Goal: Task Accomplishment & Management: Use online tool/utility

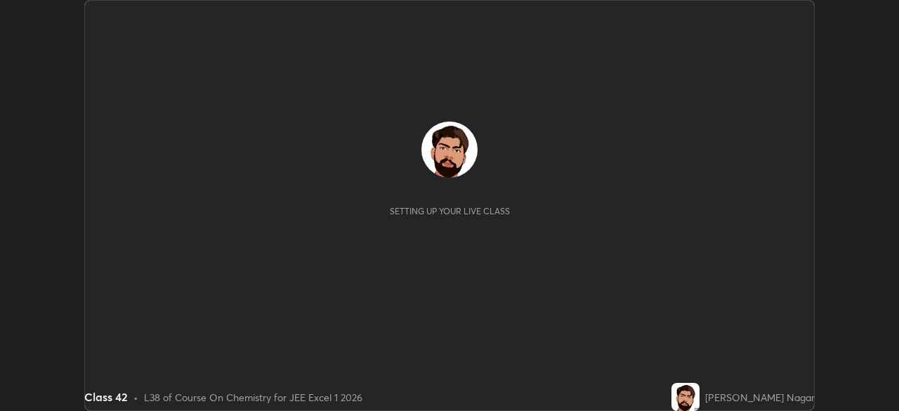
scroll to position [411, 899]
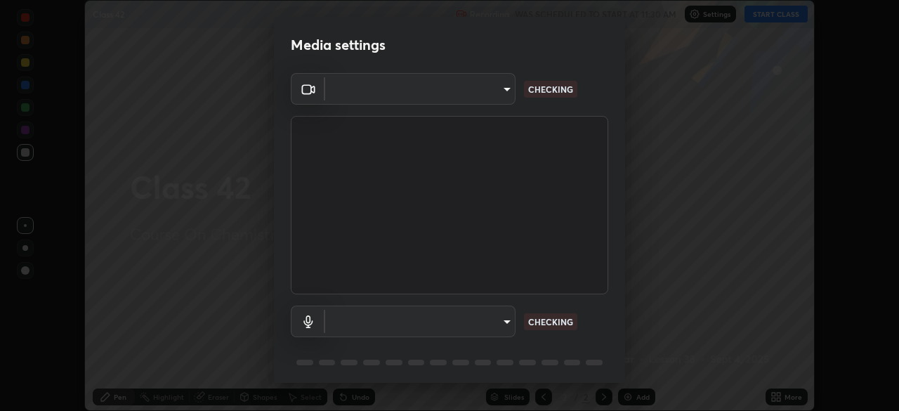
type input "134d1b19bf6860d587459906a7679876aeb3e381516b9be6bb745b9f97a347e3"
type input "communications"
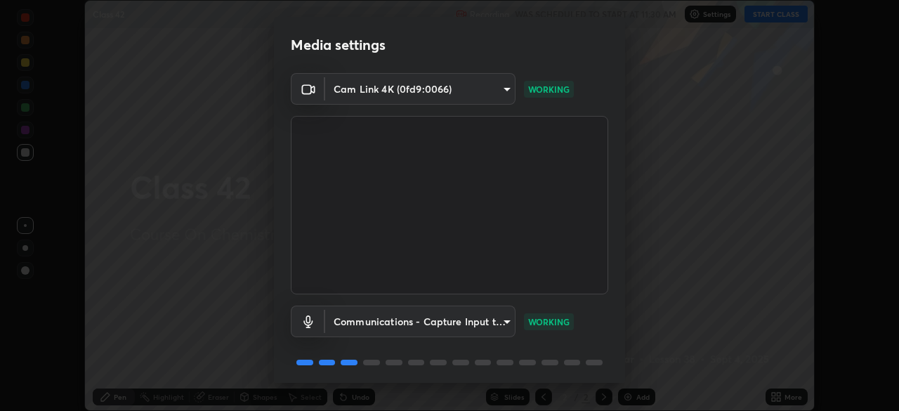
scroll to position [50, 0]
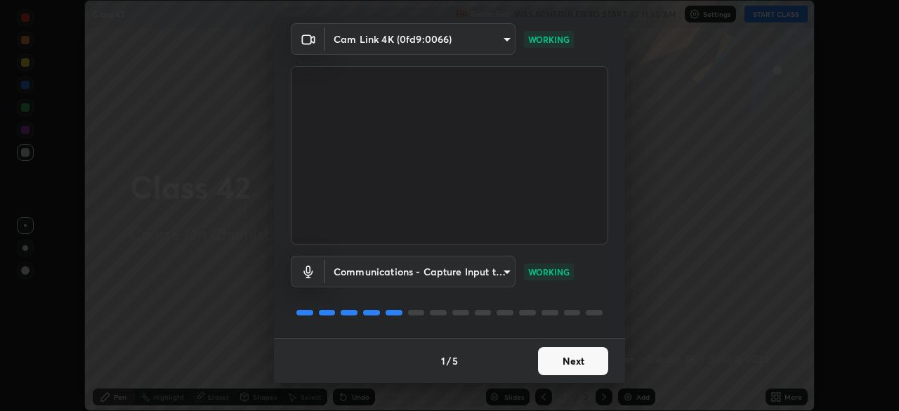
click at [578, 362] on button "Next" at bounding box center [573, 361] width 70 height 28
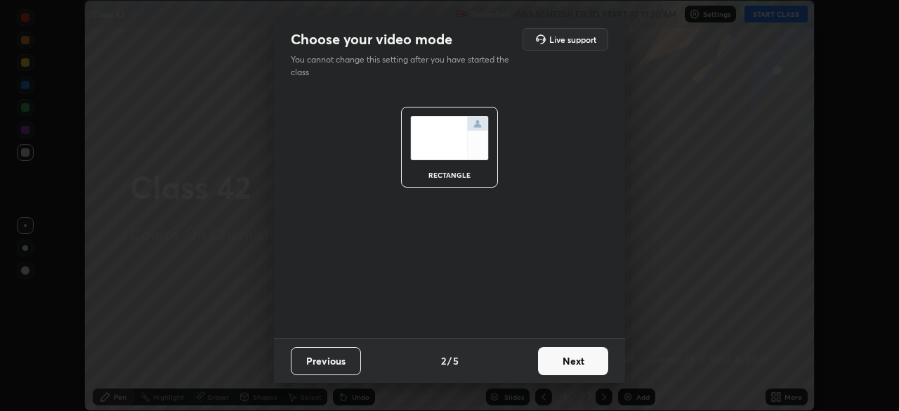
click at [592, 365] on button "Next" at bounding box center [573, 361] width 70 height 28
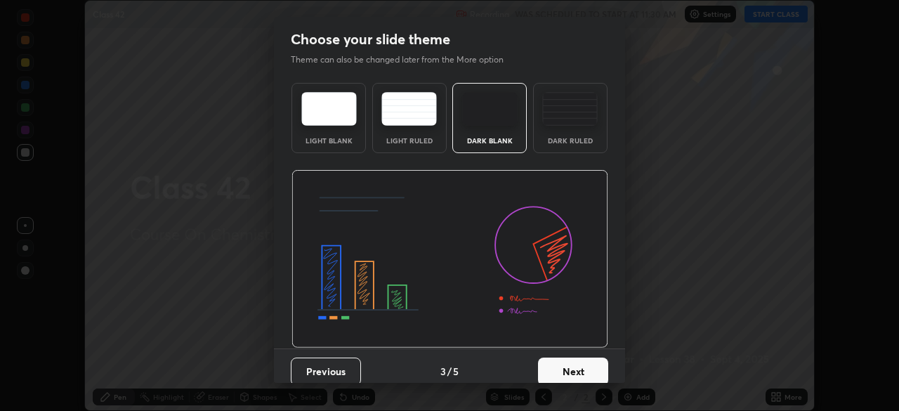
click at [592, 365] on button "Next" at bounding box center [573, 372] width 70 height 28
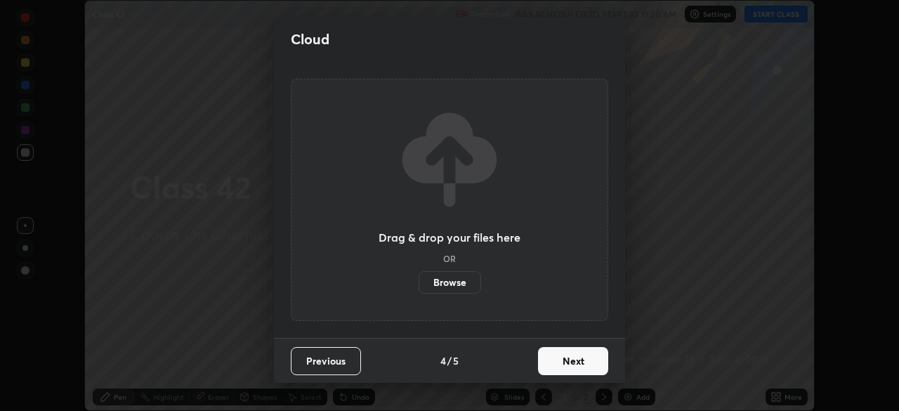
click at [585, 362] on button "Next" at bounding box center [573, 361] width 70 height 28
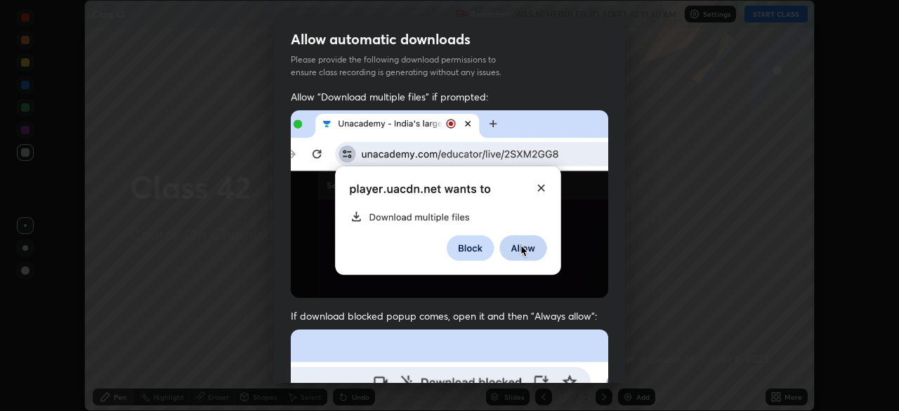
click at [586, 368] on div "Allow "Download multiple files" if prompted: If download blocked popup comes, o…" at bounding box center [449, 386] width 351 height 592
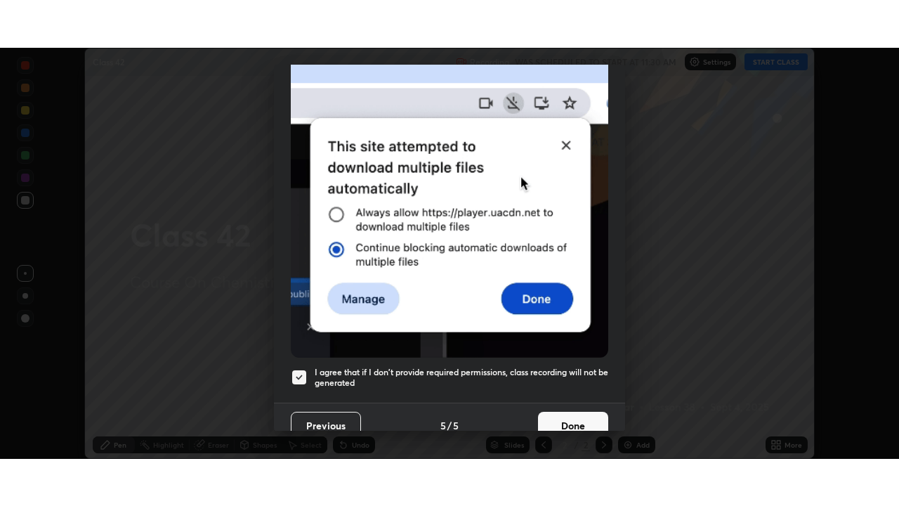
scroll to position [337, 0]
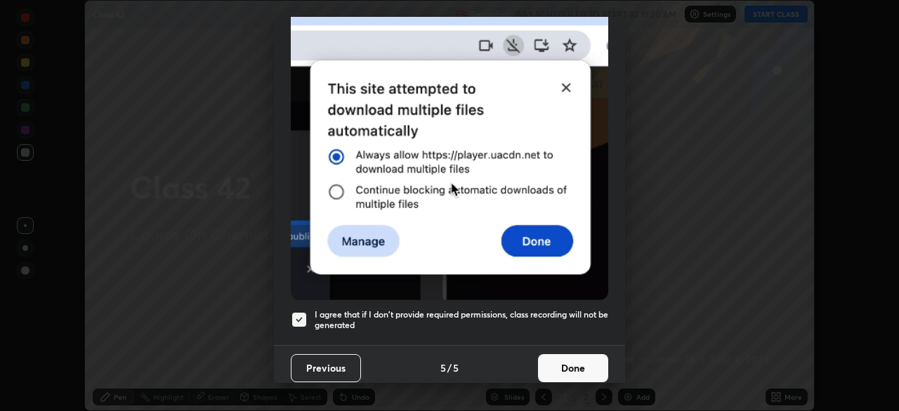
click at [580, 364] on button "Done" at bounding box center [573, 368] width 70 height 28
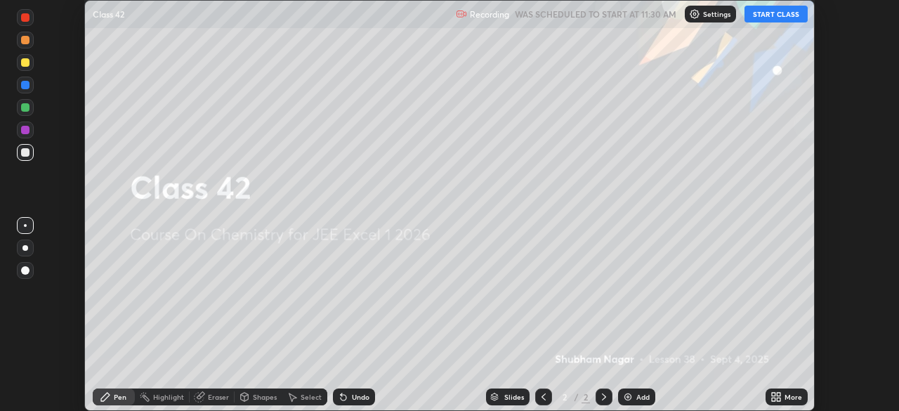
click at [789, 403] on div "More" at bounding box center [787, 397] width 42 height 17
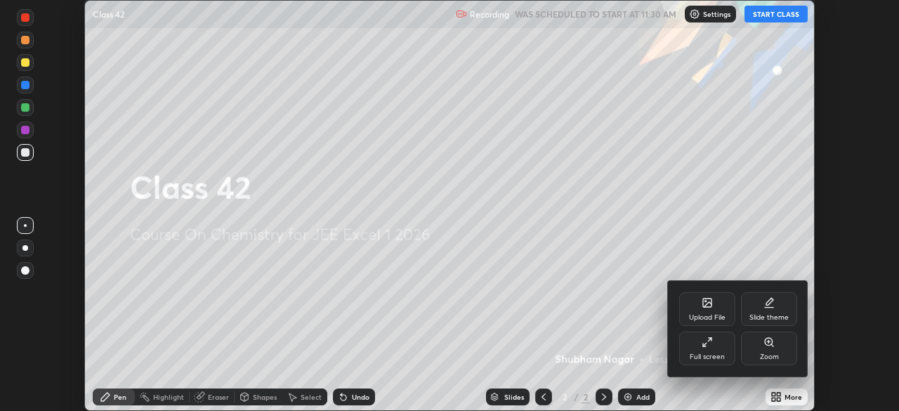
click at [715, 356] on div "Full screen" at bounding box center [707, 356] width 35 height 7
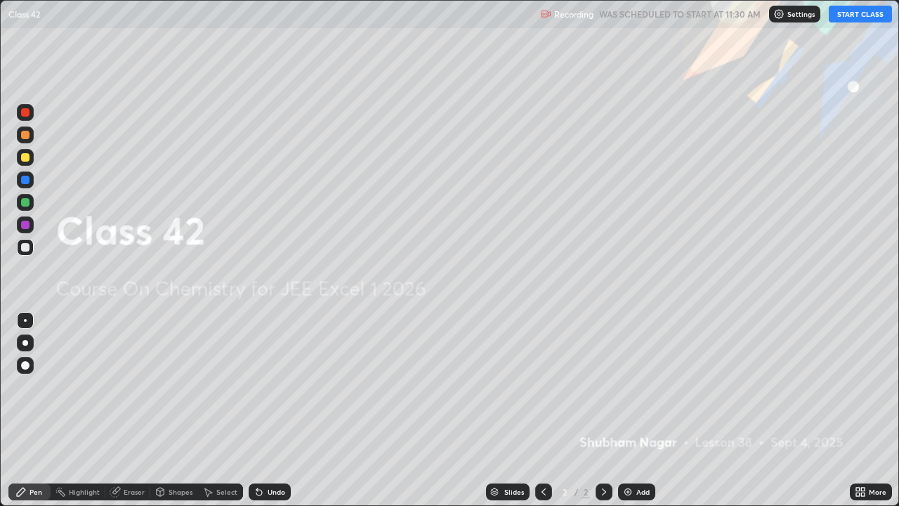
scroll to position [506, 899]
click at [854, 20] on button "START CLASS" at bounding box center [860, 14] width 63 height 17
click at [641, 410] on div "Add" at bounding box center [643, 491] width 13 height 7
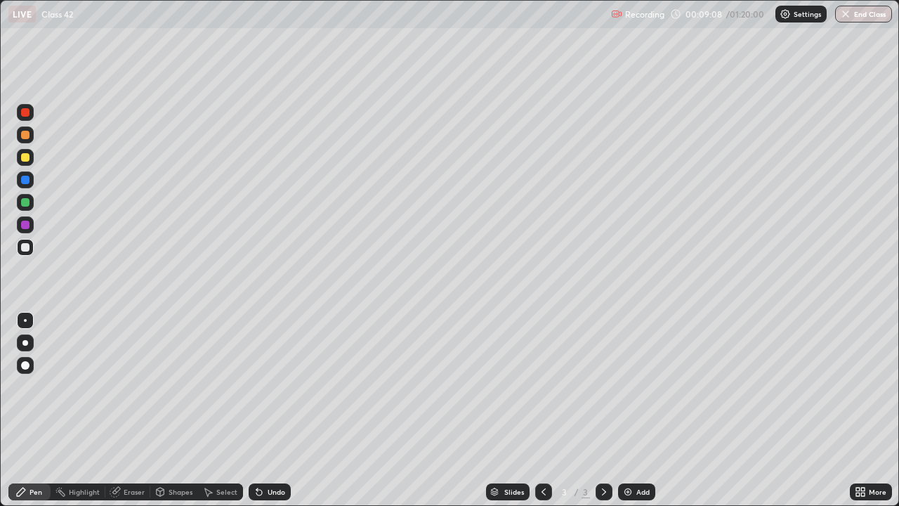
click at [25, 158] on div at bounding box center [25, 157] width 8 height 8
click at [260, 410] on icon at bounding box center [259, 491] width 11 height 11
click at [259, 410] on icon at bounding box center [259, 491] width 11 height 11
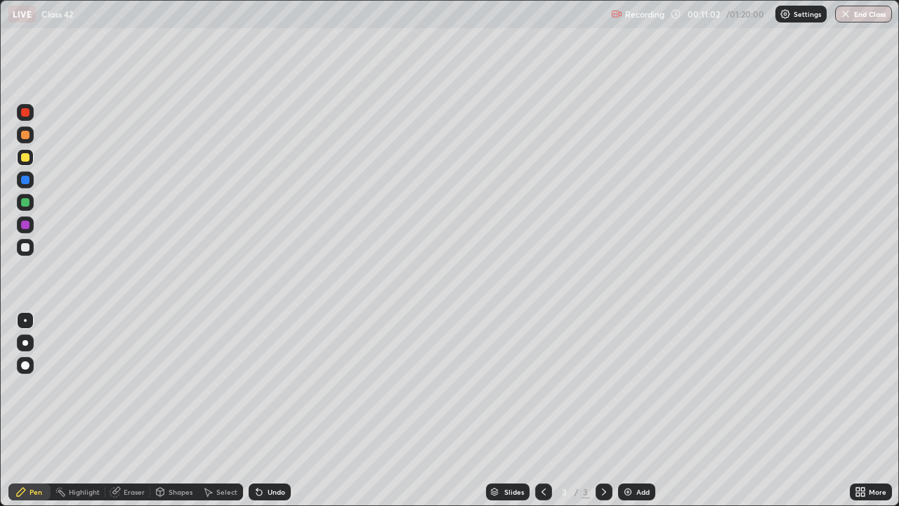
click at [258, 410] on div "Undo" at bounding box center [270, 491] width 42 height 17
click at [263, 410] on div "Undo" at bounding box center [270, 491] width 42 height 17
click at [259, 410] on icon at bounding box center [259, 493] width 6 height 6
click at [138, 410] on div "Eraser" at bounding box center [134, 491] width 21 height 7
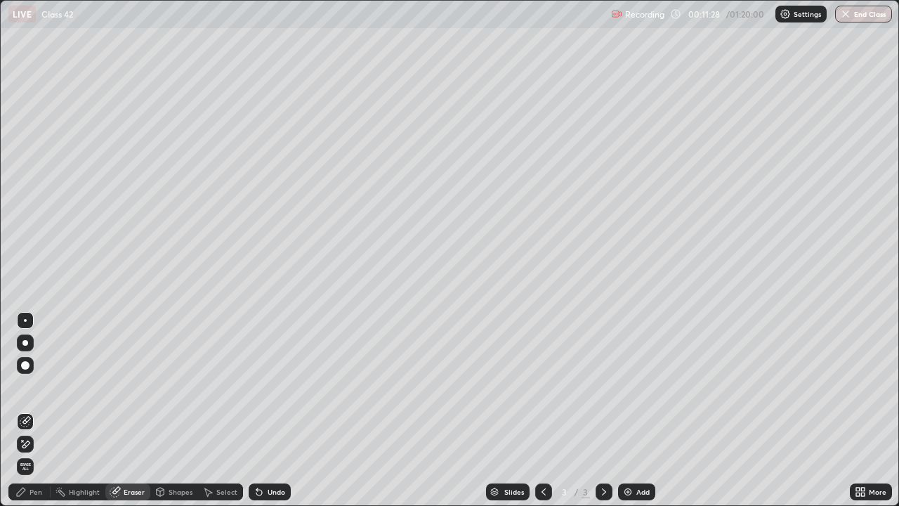
click at [44, 410] on div "Pen" at bounding box center [29, 491] width 42 height 17
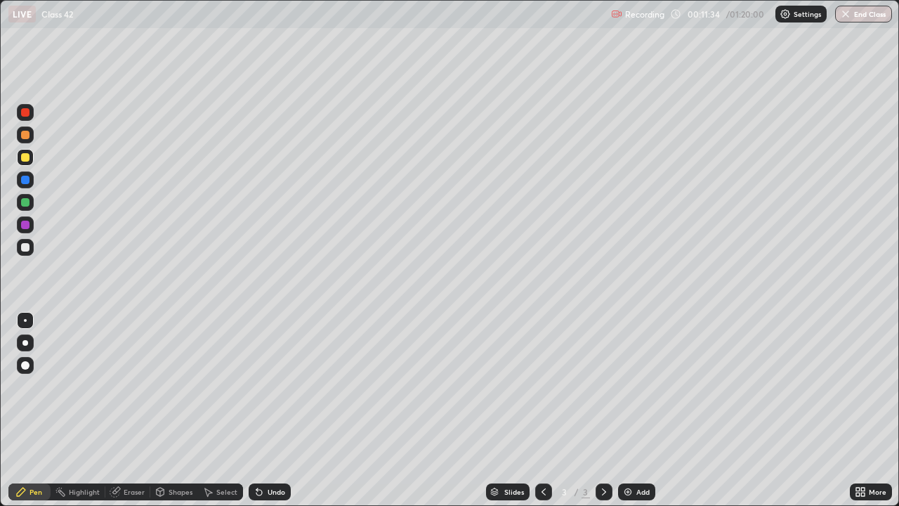
click at [22, 247] on div at bounding box center [25, 247] width 8 height 8
click at [20, 247] on div at bounding box center [25, 247] width 17 height 17
click at [131, 410] on div "Eraser" at bounding box center [134, 491] width 21 height 7
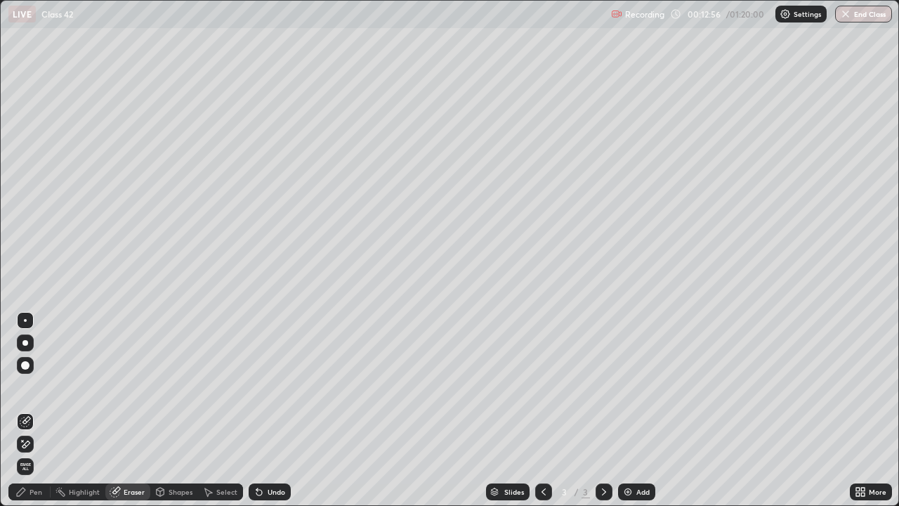
click at [39, 410] on div "Pen" at bounding box center [36, 491] width 13 height 7
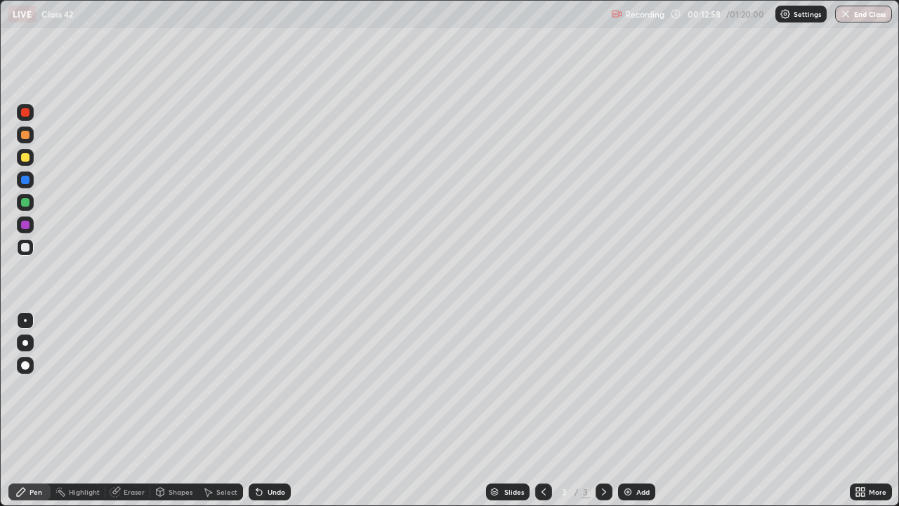
click at [25, 159] on div at bounding box center [25, 157] width 8 height 8
click at [39, 410] on div "Pen" at bounding box center [36, 491] width 13 height 7
click at [138, 410] on div "Eraser" at bounding box center [134, 491] width 21 height 7
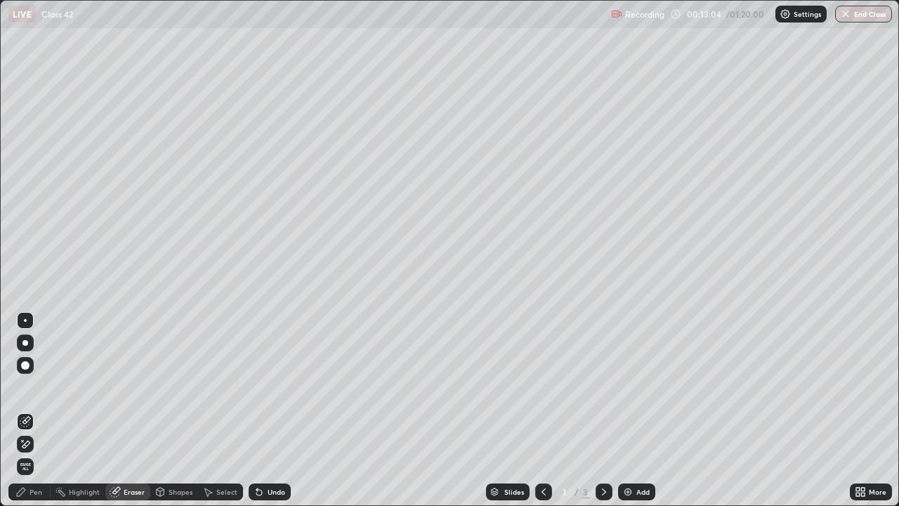
click at [38, 410] on div "Pen" at bounding box center [36, 491] width 13 height 7
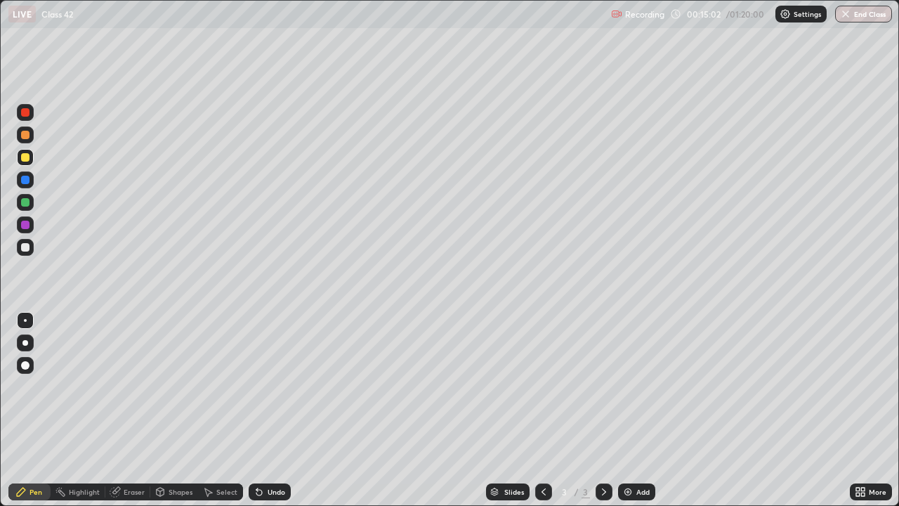
click at [606, 410] on div at bounding box center [604, 491] width 17 height 17
click at [637, 410] on div "Add" at bounding box center [643, 491] width 13 height 7
click at [22, 156] on div at bounding box center [25, 157] width 8 height 8
click at [28, 132] on div at bounding box center [25, 135] width 8 height 8
click at [25, 250] on div at bounding box center [25, 247] width 8 height 8
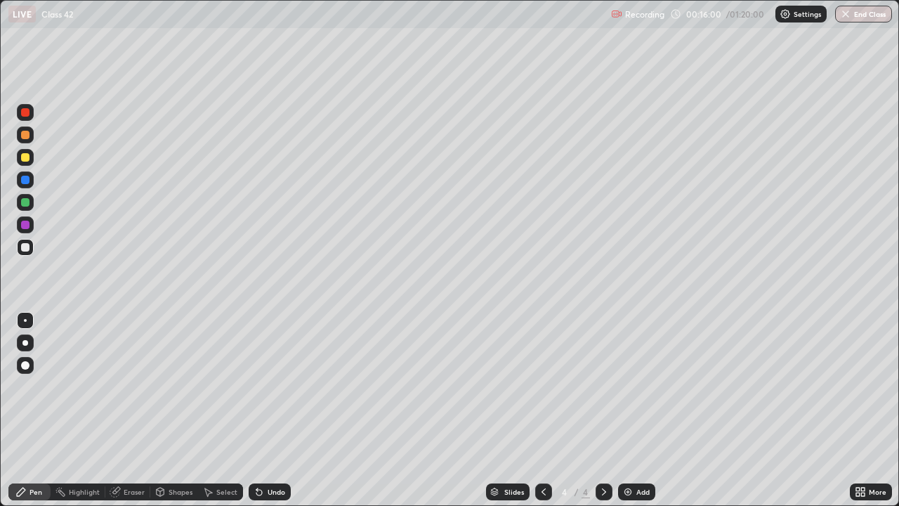
click at [126, 410] on div "Eraser" at bounding box center [127, 492] width 45 height 28
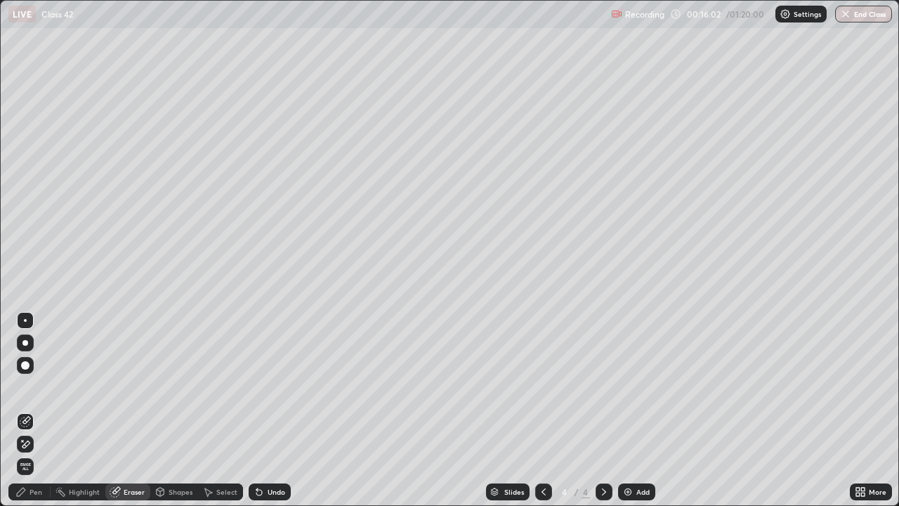
click at [42, 410] on div "Pen" at bounding box center [29, 491] width 42 height 17
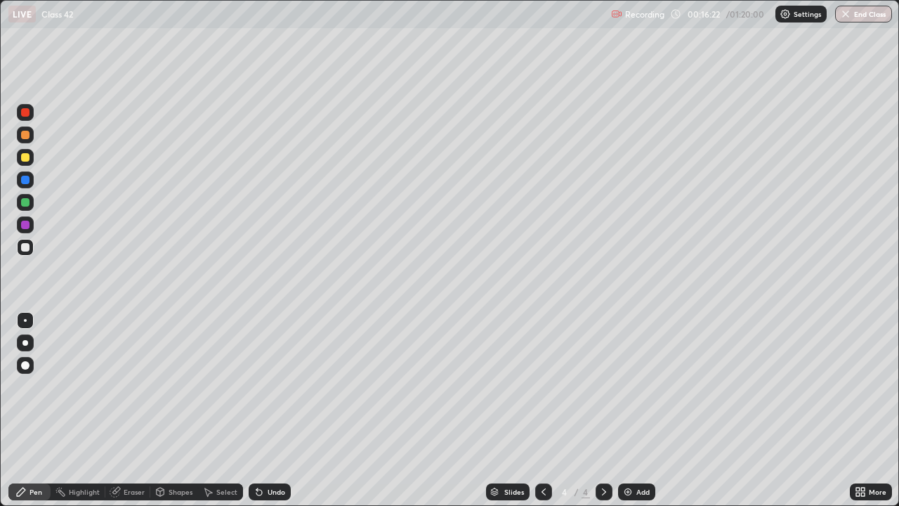
click at [27, 204] on div at bounding box center [25, 202] width 8 height 8
click at [260, 410] on icon at bounding box center [259, 491] width 11 height 11
click at [263, 410] on icon at bounding box center [259, 491] width 11 height 11
click at [263, 410] on div "Undo" at bounding box center [270, 491] width 42 height 17
click at [174, 410] on div "Shapes" at bounding box center [181, 491] width 24 height 7
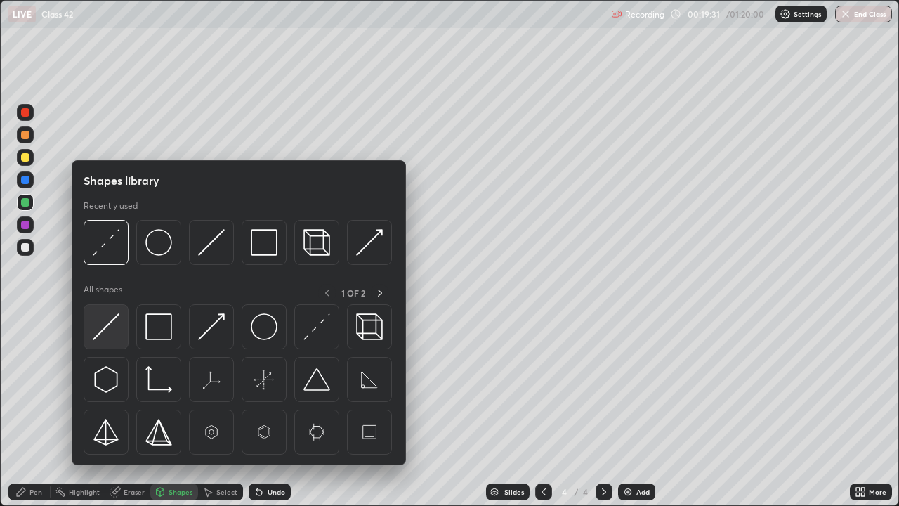
click at [118, 328] on img at bounding box center [106, 326] width 27 height 27
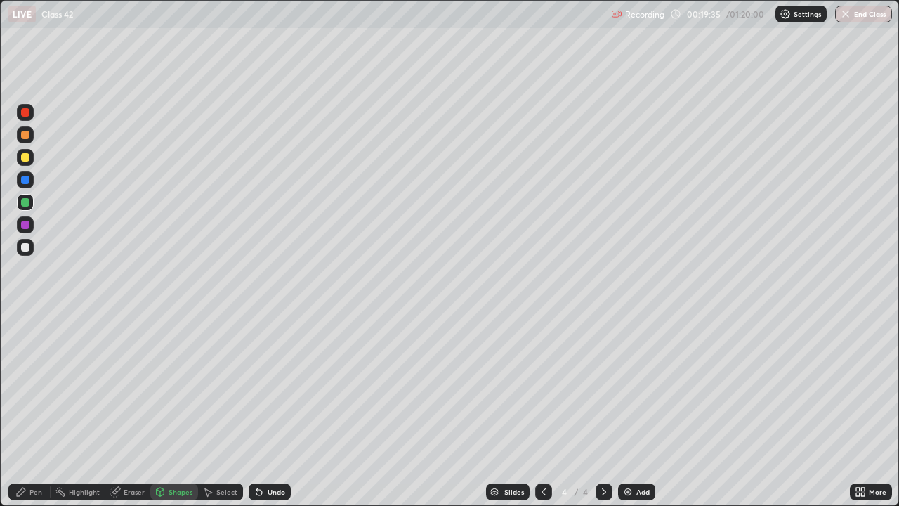
click at [27, 227] on div at bounding box center [25, 225] width 8 height 8
click at [264, 410] on div "Undo" at bounding box center [270, 491] width 42 height 17
click at [27, 252] on div at bounding box center [25, 247] width 17 height 17
click at [25, 230] on div at bounding box center [25, 224] width 17 height 17
click at [47, 410] on div "Pen" at bounding box center [29, 491] width 42 height 17
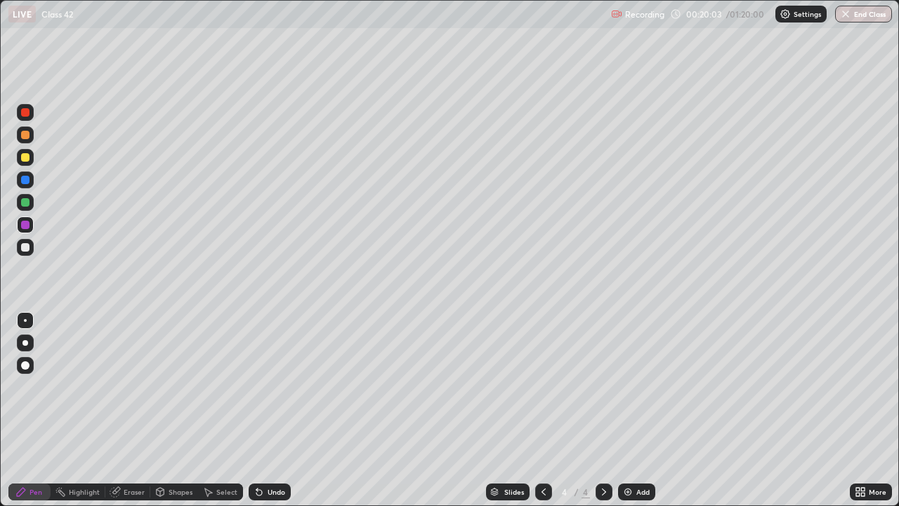
click at [25, 248] on div at bounding box center [25, 247] width 8 height 8
click at [23, 204] on div at bounding box center [25, 202] width 8 height 8
click at [257, 410] on icon at bounding box center [259, 493] width 6 height 6
click at [629, 410] on img at bounding box center [627, 491] width 11 height 11
click at [22, 245] on div at bounding box center [25, 247] width 8 height 8
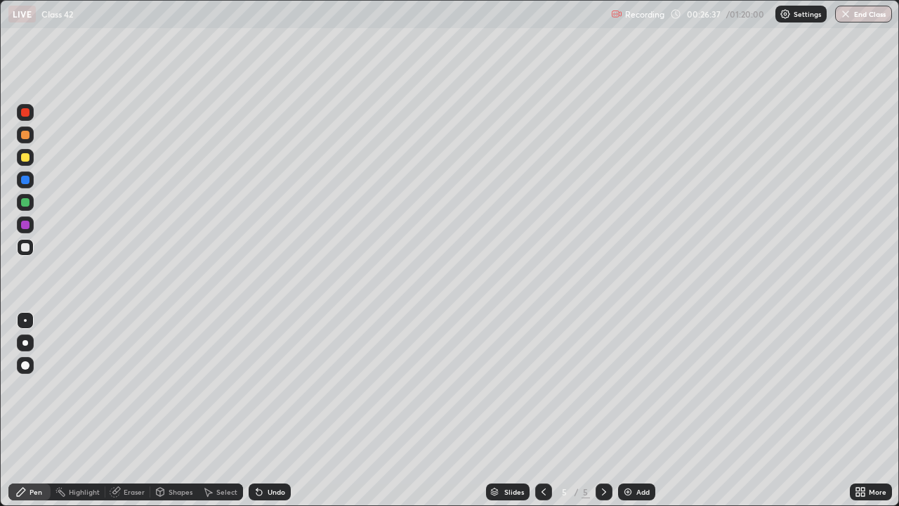
click at [261, 410] on icon at bounding box center [259, 491] width 11 height 11
click at [262, 410] on icon at bounding box center [259, 491] width 11 height 11
click at [341, 410] on div "Slides 5 / 5 Add" at bounding box center [570, 492] width 559 height 28
click at [365, 410] on div "Slides 5 / 5 Add" at bounding box center [570, 492] width 559 height 28
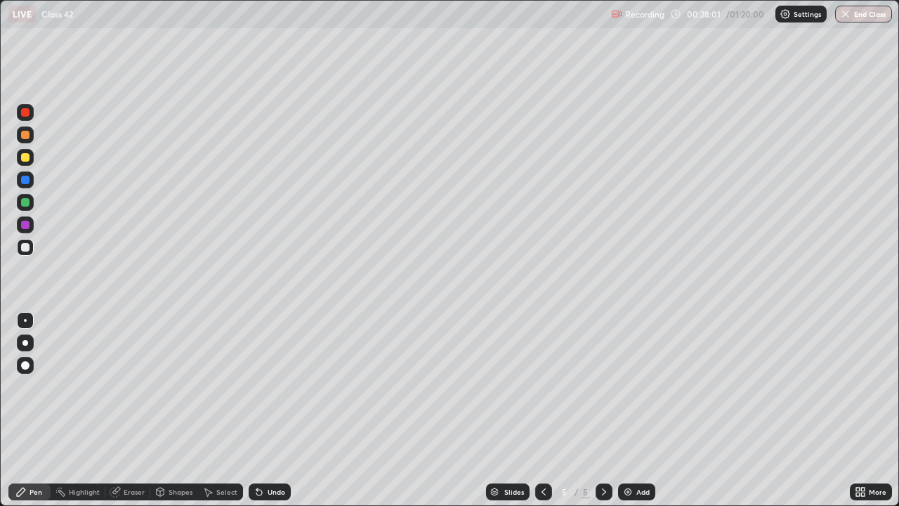
click at [411, 410] on div "Slides 5 / 5 Add" at bounding box center [570, 492] width 559 height 28
click at [544, 410] on icon at bounding box center [543, 491] width 11 height 11
click at [511, 410] on div "Slides" at bounding box center [514, 491] width 20 height 7
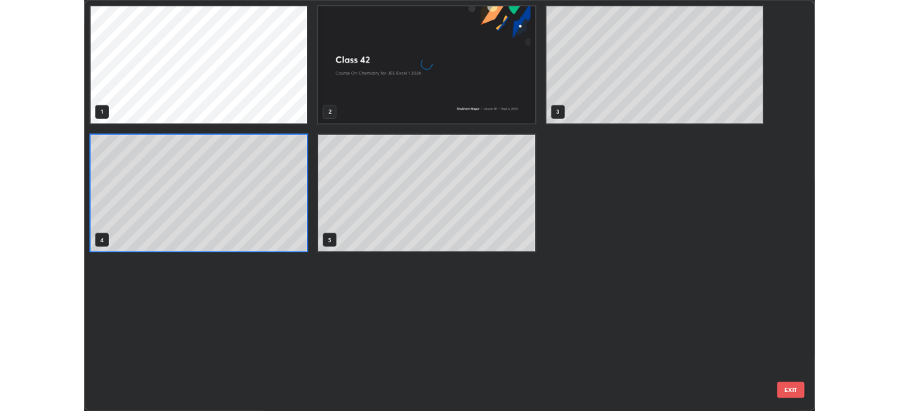
scroll to position [500, 891]
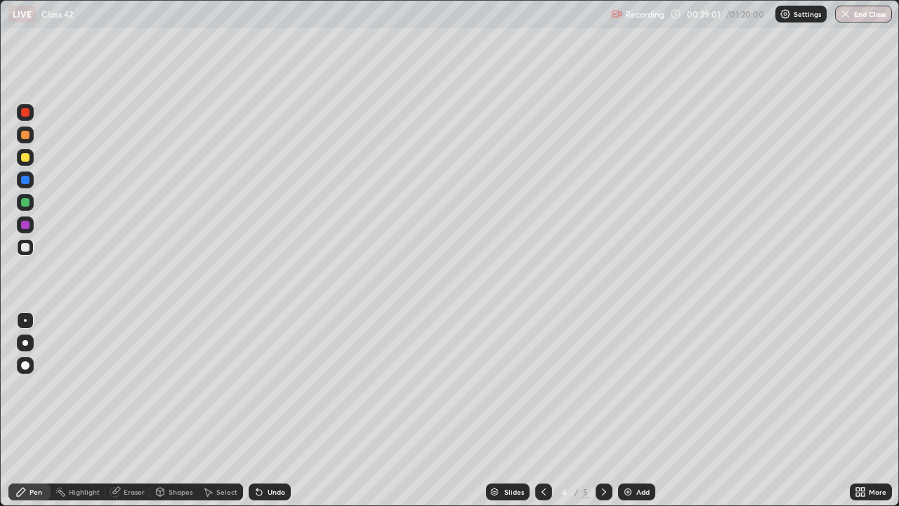
click at [536, 410] on div at bounding box center [543, 491] width 17 height 17
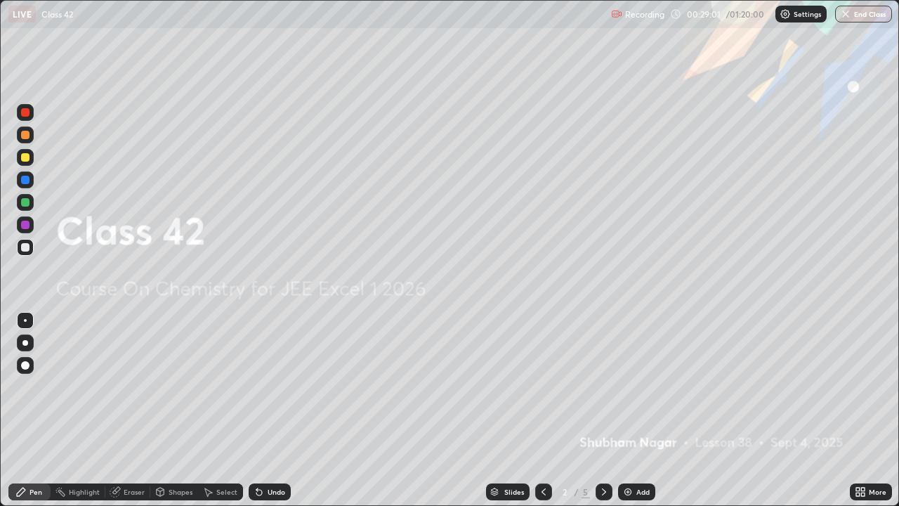
click at [536, 410] on div at bounding box center [543, 491] width 17 height 17
click at [542, 410] on icon at bounding box center [543, 491] width 11 height 11
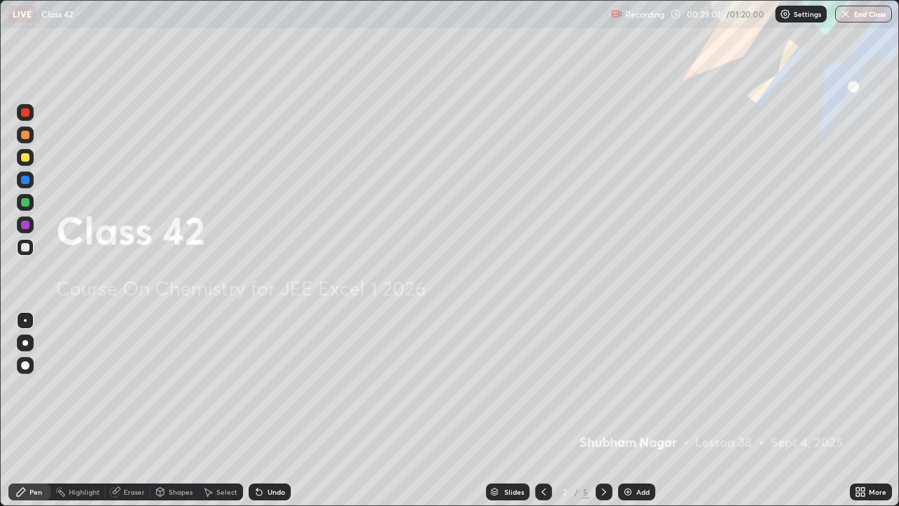
click at [536, 410] on div at bounding box center [543, 491] width 17 height 17
click at [535, 410] on div at bounding box center [543, 492] width 17 height 28
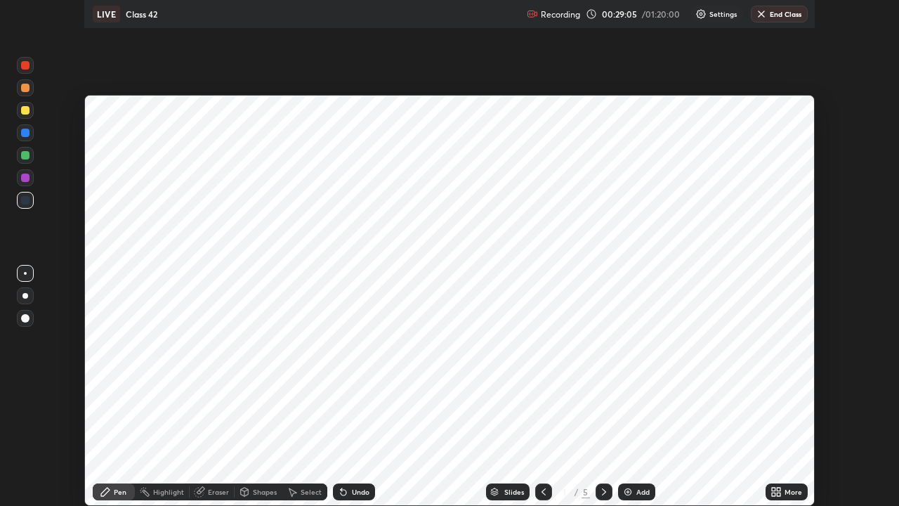
scroll to position [69847, 69359]
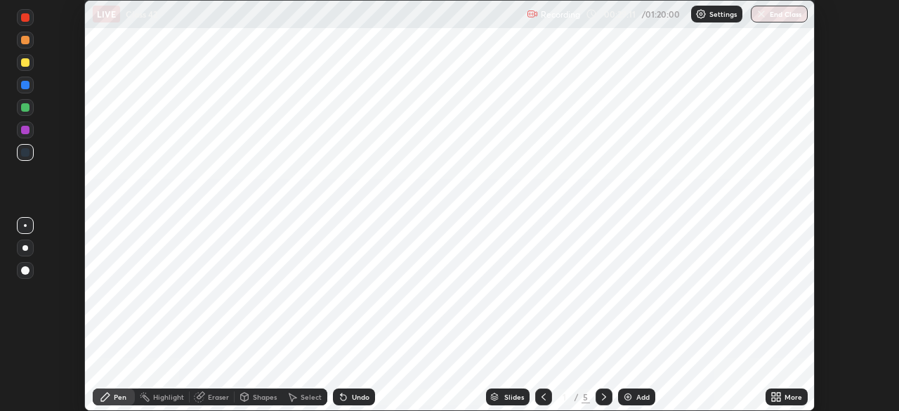
click at [542, 397] on icon at bounding box center [543, 396] width 11 height 11
click at [603, 396] on icon at bounding box center [604, 396] width 11 height 11
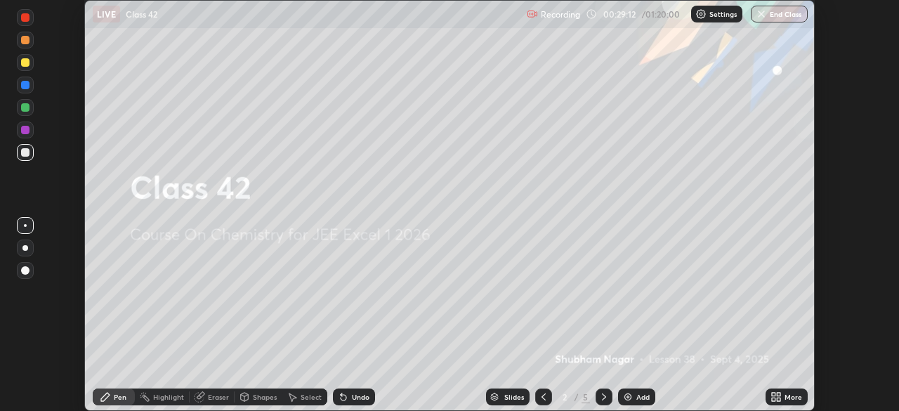
click at [601, 398] on icon at bounding box center [604, 396] width 11 height 11
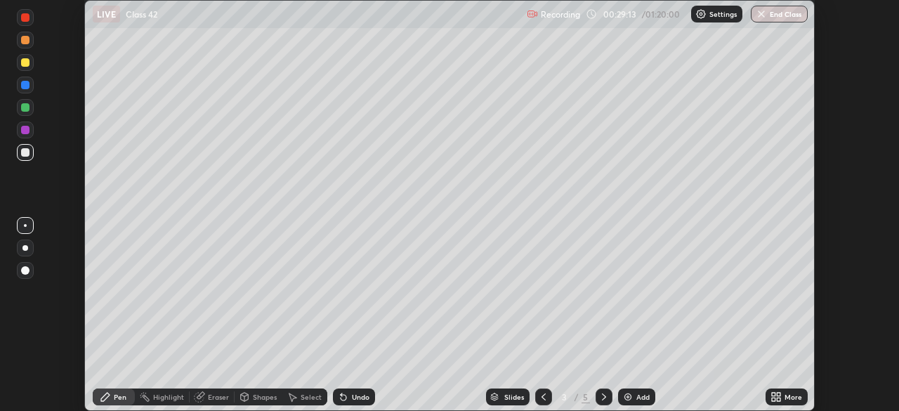
click at [603, 397] on icon at bounding box center [604, 396] width 11 height 11
click at [774, 398] on icon at bounding box center [774, 400] width 4 height 4
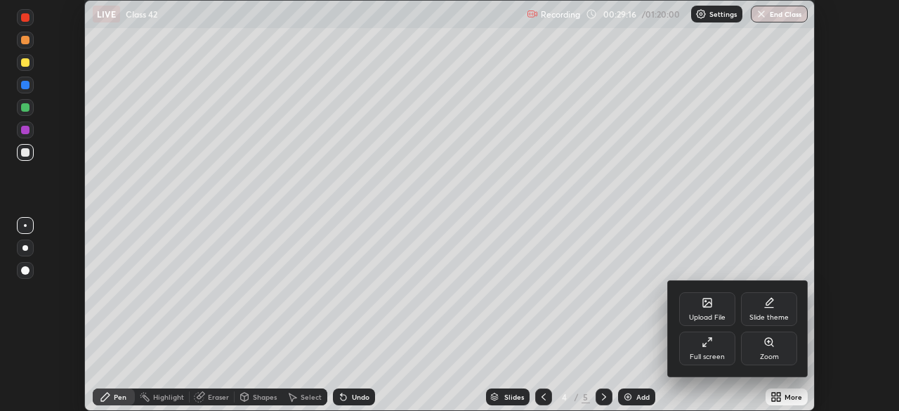
click at [719, 353] on div "Full screen" at bounding box center [707, 356] width 35 height 7
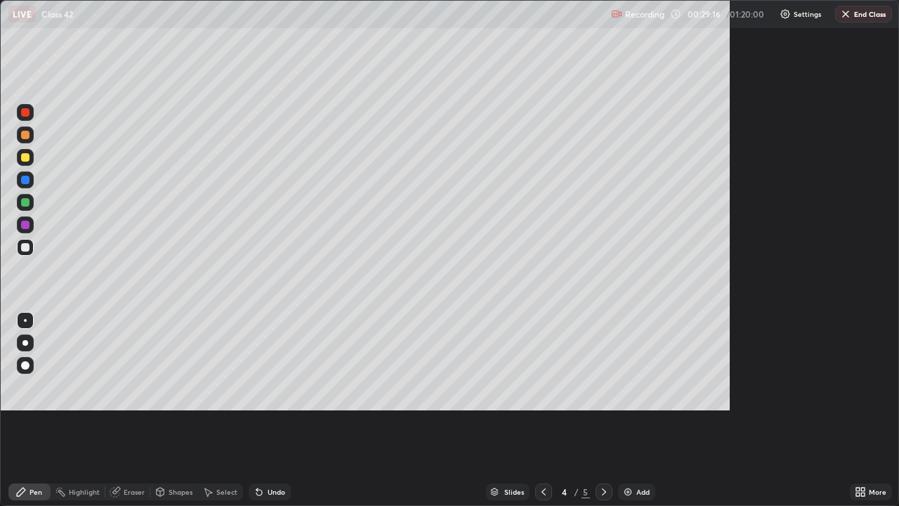
scroll to position [506, 899]
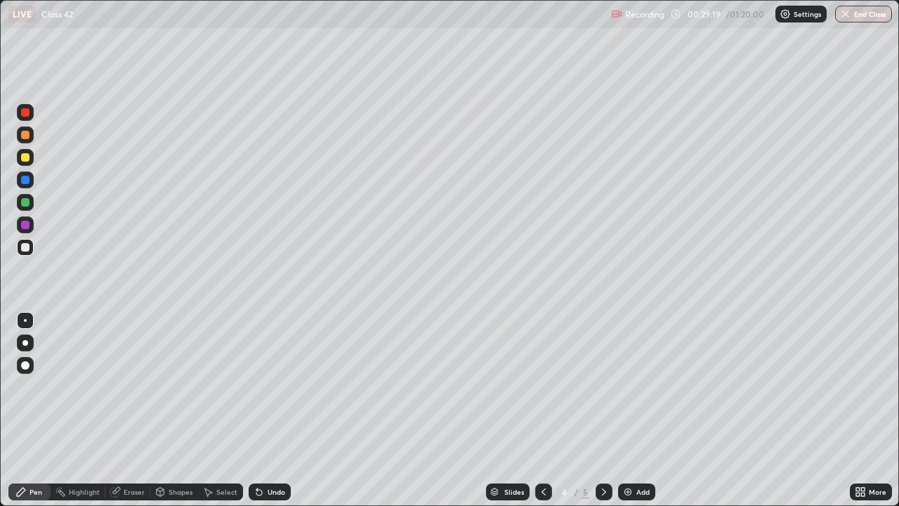
click at [549, 410] on div at bounding box center [543, 492] width 17 height 28
click at [603, 410] on icon at bounding box center [604, 491] width 11 height 11
click at [602, 410] on icon at bounding box center [604, 491] width 4 height 7
click at [550, 410] on div at bounding box center [543, 492] width 17 height 28
click at [603, 410] on icon at bounding box center [604, 491] width 11 height 11
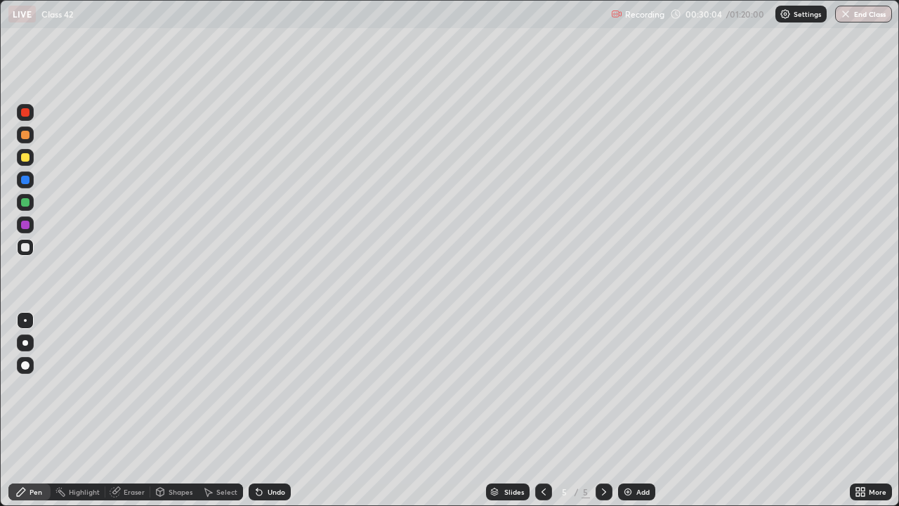
click at [565, 410] on div "5" at bounding box center [565, 492] width 14 height 8
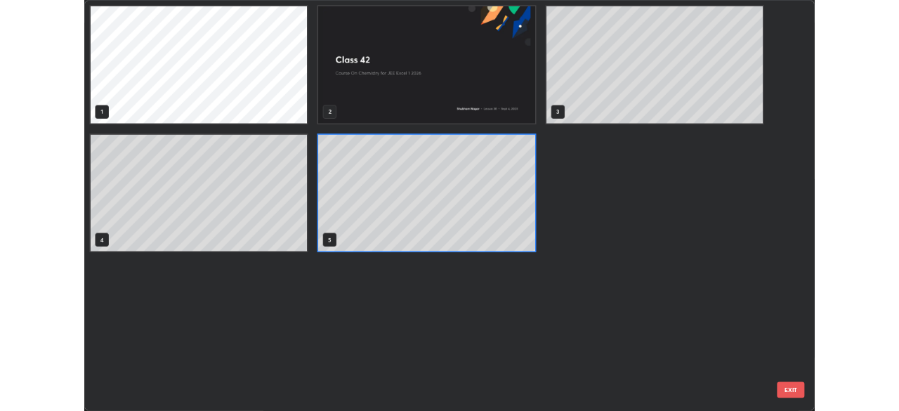
scroll to position [500, 891]
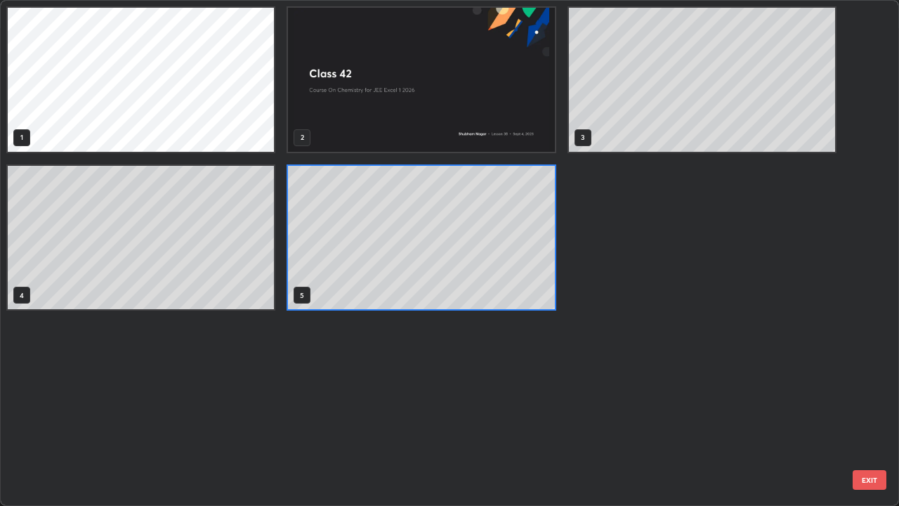
click at [563, 410] on div "1 2 3 4 5" at bounding box center [437, 253] width 873 height 504
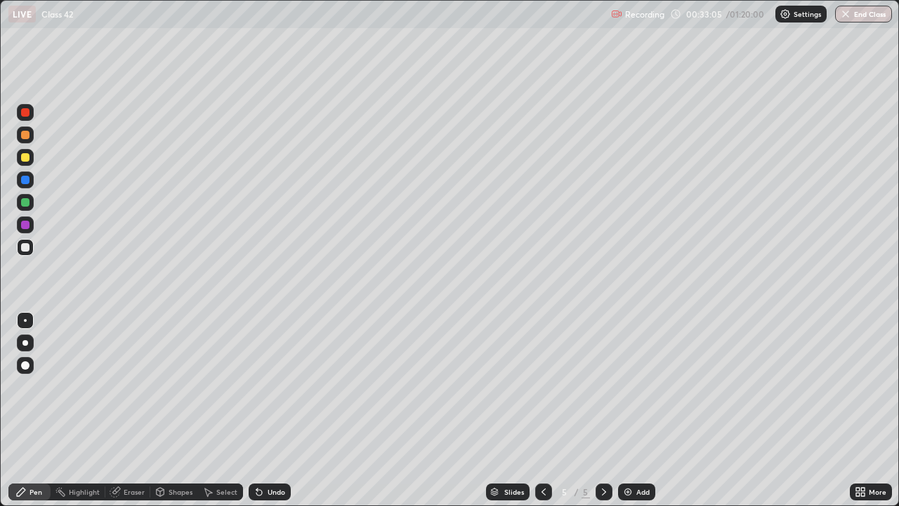
click at [549, 410] on div at bounding box center [543, 492] width 17 height 28
click at [603, 410] on icon at bounding box center [604, 491] width 11 height 11
click at [549, 410] on div at bounding box center [543, 491] width 17 height 17
click at [608, 410] on div at bounding box center [604, 491] width 17 height 17
click at [551, 410] on div at bounding box center [543, 492] width 17 height 28
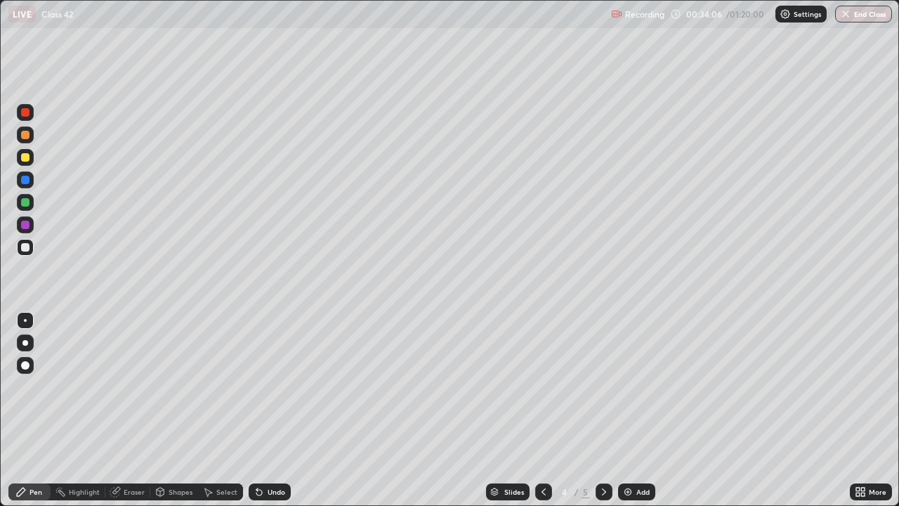
click at [604, 410] on div at bounding box center [604, 491] width 17 height 17
click at [542, 410] on icon at bounding box center [544, 491] width 4 height 7
click at [542, 410] on icon at bounding box center [543, 491] width 11 height 11
click at [603, 410] on icon at bounding box center [604, 491] width 11 height 11
click at [605, 410] on icon at bounding box center [604, 491] width 11 height 11
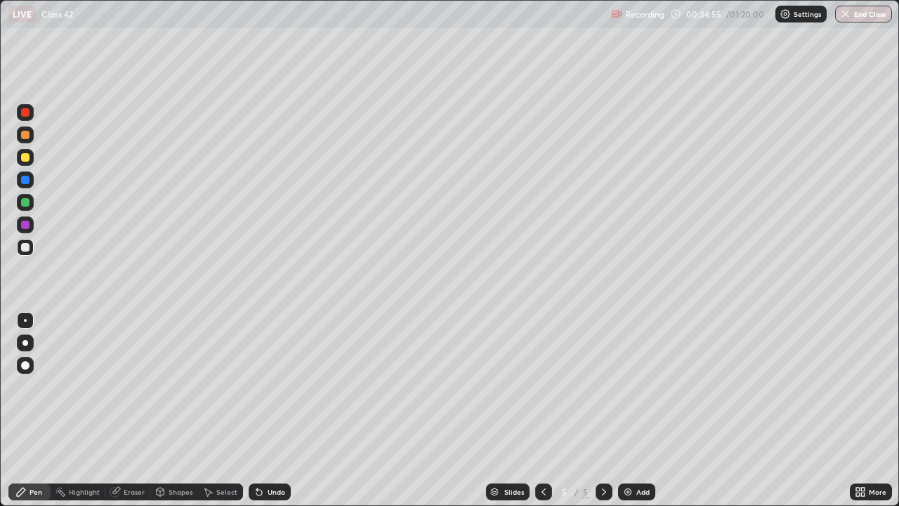
click at [608, 410] on div at bounding box center [604, 491] width 17 height 17
click at [603, 410] on icon at bounding box center [604, 491] width 11 height 11
click at [637, 410] on div "Add" at bounding box center [643, 491] width 13 height 7
click at [25, 157] on div at bounding box center [25, 157] width 8 height 8
click at [33, 410] on div "Pen" at bounding box center [29, 491] width 42 height 17
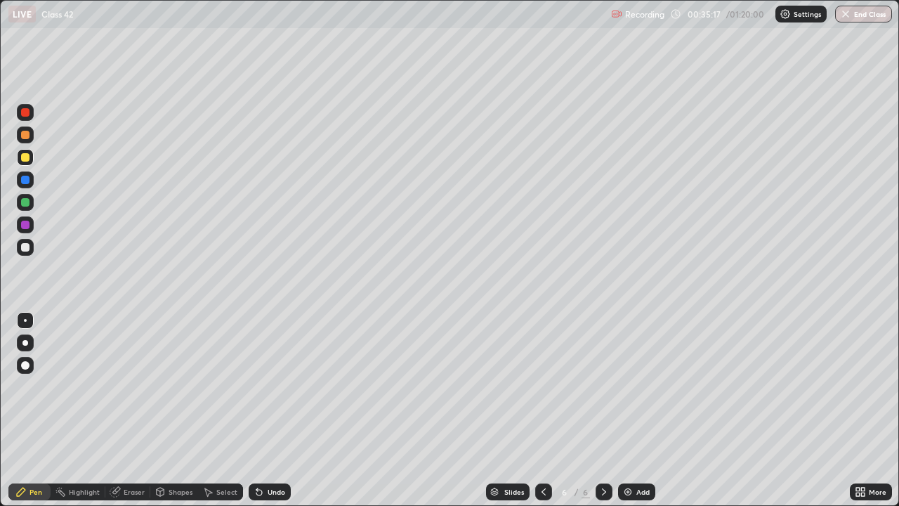
click at [259, 410] on icon at bounding box center [259, 491] width 11 height 11
click at [25, 249] on div at bounding box center [25, 247] width 8 height 8
click at [603, 410] on icon at bounding box center [604, 491] width 11 height 11
click at [631, 410] on img at bounding box center [627, 491] width 11 height 11
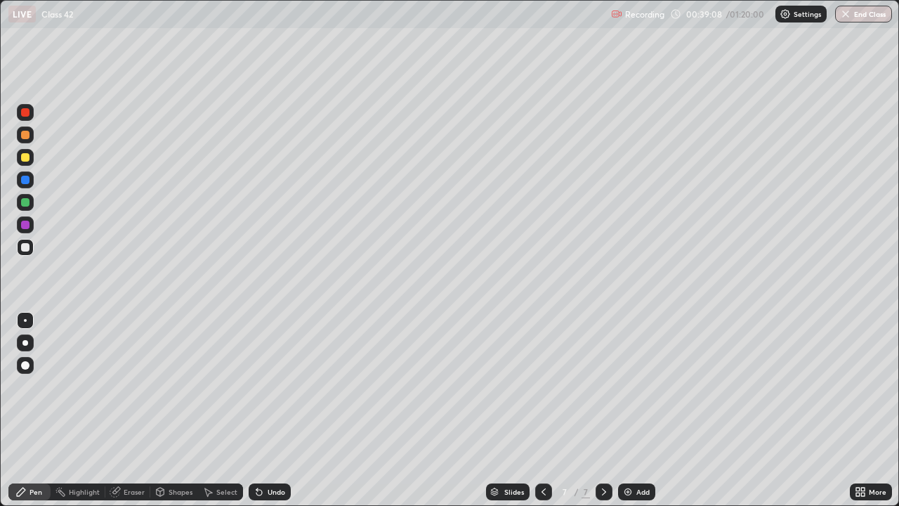
click at [27, 159] on div at bounding box center [25, 157] width 8 height 8
click at [25, 249] on div at bounding box center [25, 247] width 8 height 8
click at [24, 204] on div at bounding box center [25, 202] width 8 height 8
click at [27, 244] on div at bounding box center [25, 247] width 8 height 8
click at [542, 410] on div at bounding box center [543, 492] width 17 height 28
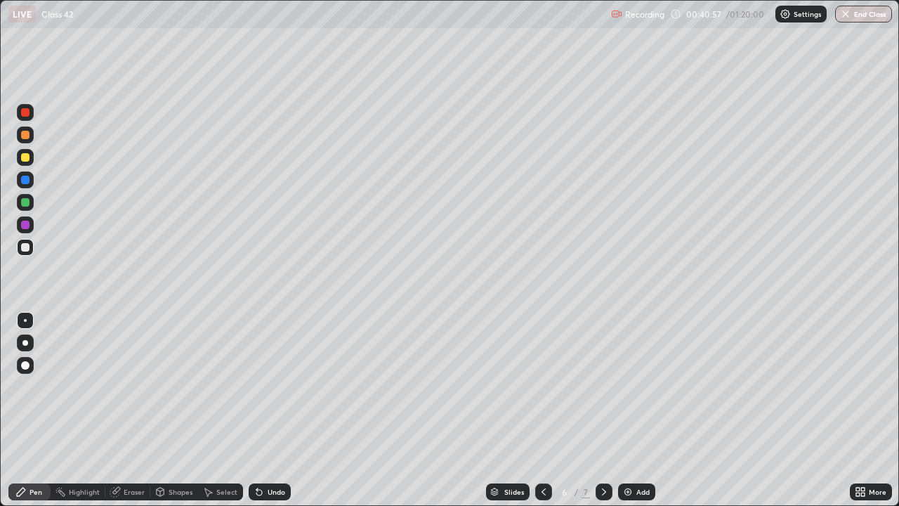
click at [603, 410] on icon at bounding box center [604, 491] width 11 height 11
click at [26, 157] on div at bounding box center [25, 157] width 8 height 8
click at [27, 244] on div at bounding box center [25, 247] width 8 height 8
click at [25, 203] on div at bounding box center [25, 202] width 8 height 8
click at [26, 159] on div at bounding box center [25, 157] width 8 height 8
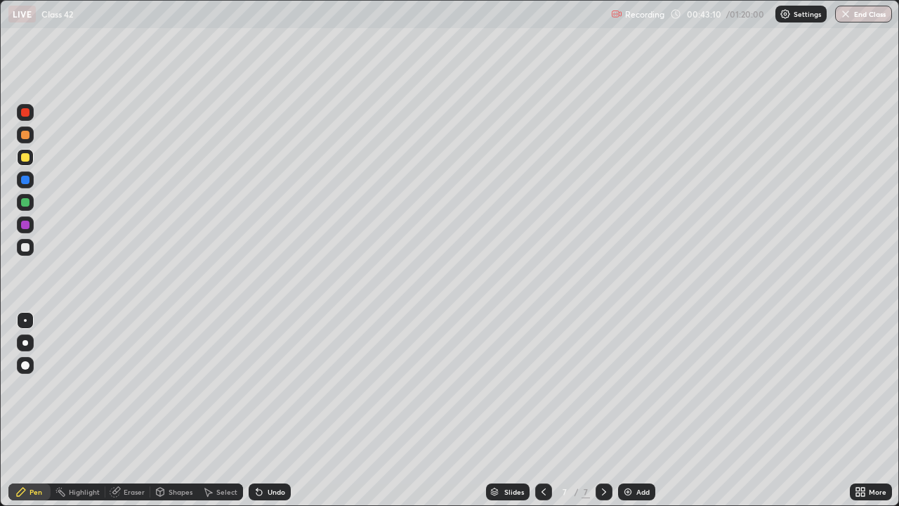
click at [603, 410] on icon at bounding box center [604, 491] width 11 height 11
click at [637, 410] on div "Add" at bounding box center [643, 491] width 13 height 7
click at [22, 251] on div at bounding box center [25, 247] width 8 height 8
click at [27, 158] on div at bounding box center [25, 157] width 8 height 8
click at [27, 250] on div at bounding box center [25, 247] width 8 height 8
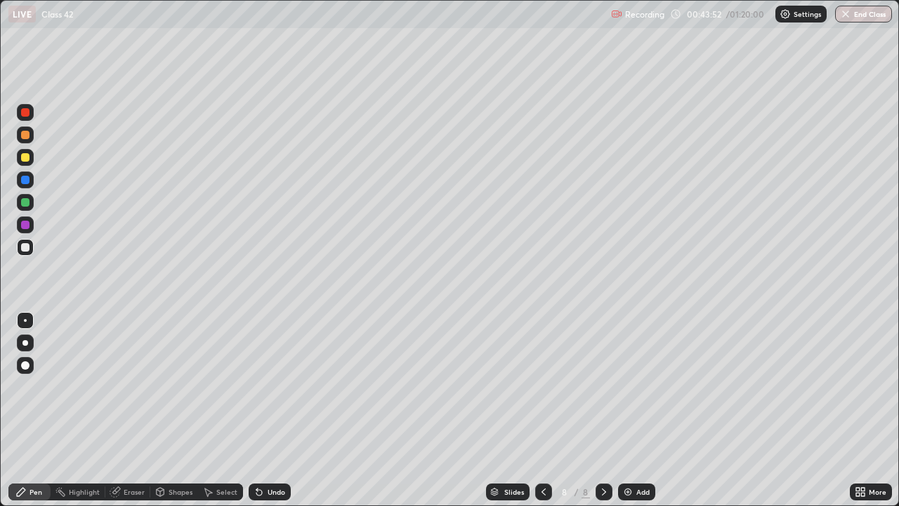
click at [20, 249] on div at bounding box center [25, 247] width 17 height 17
click at [24, 225] on div at bounding box center [25, 225] width 8 height 8
click at [25, 203] on div at bounding box center [25, 202] width 8 height 8
click at [268, 410] on div "Undo" at bounding box center [277, 491] width 18 height 7
click at [260, 410] on icon at bounding box center [259, 491] width 11 height 11
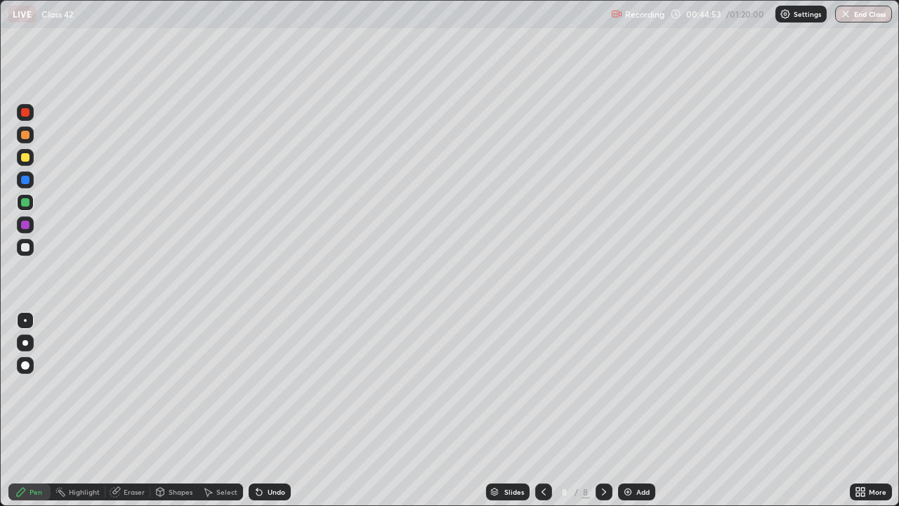
click at [32, 245] on div at bounding box center [25, 247] width 17 height 17
click at [26, 157] on div at bounding box center [25, 157] width 8 height 8
click at [32, 133] on div at bounding box center [25, 134] width 17 height 17
click at [33, 244] on div at bounding box center [25, 247] width 17 height 17
click at [135, 410] on div "Eraser" at bounding box center [134, 491] width 21 height 7
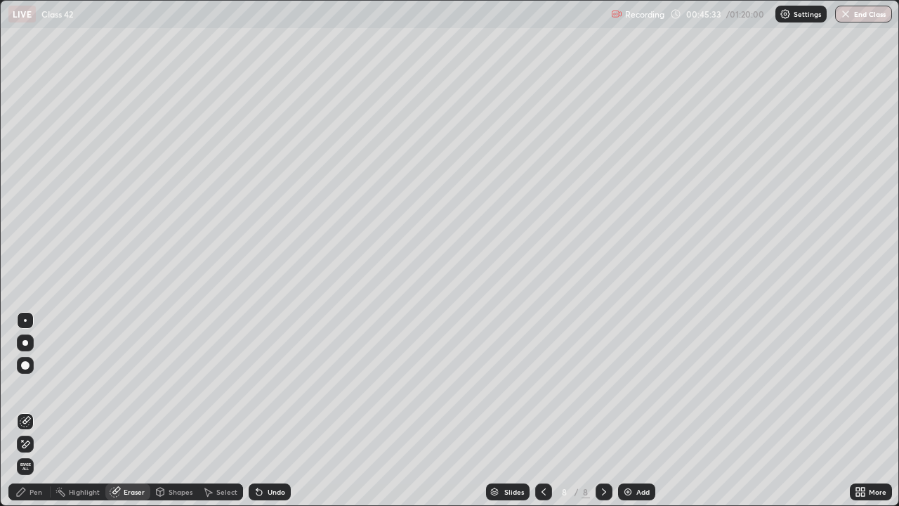
click at [43, 410] on div "Pen" at bounding box center [29, 491] width 42 height 17
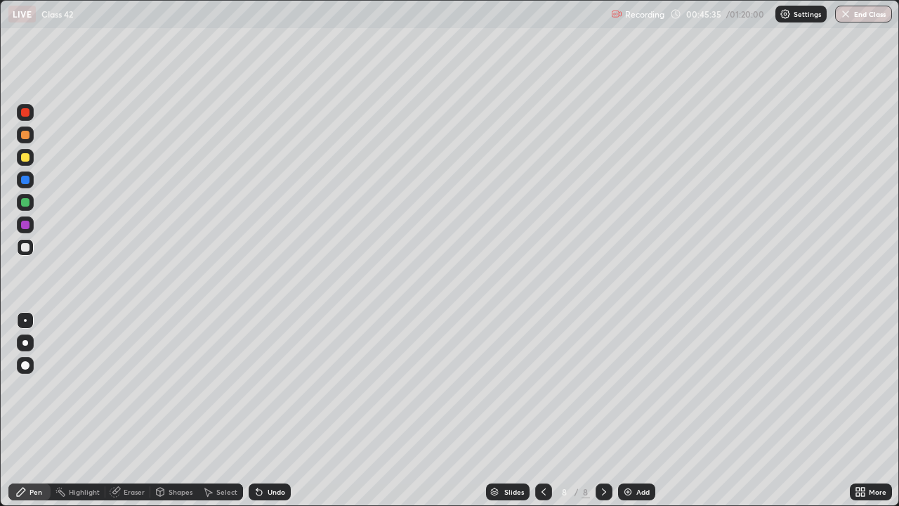
click at [134, 410] on div "Eraser" at bounding box center [134, 491] width 21 height 7
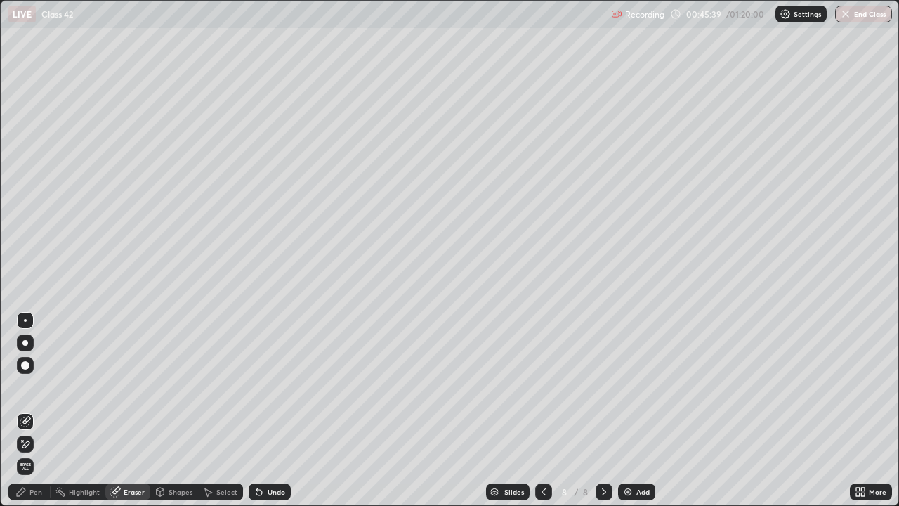
click at [36, 410] on div "Pen" at bounding box center [29, 491] width 42 height 17
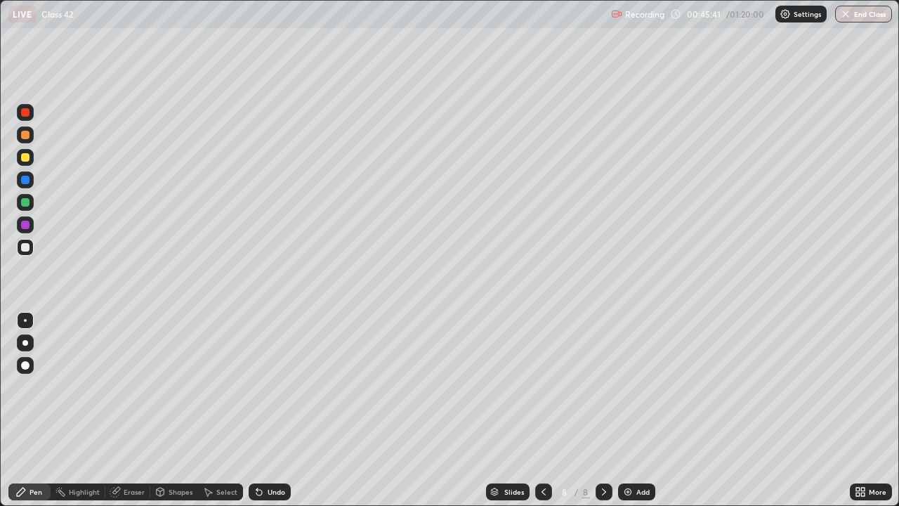
click at [25, 205] on div at bounding box center [25, 202] width 8 height 8
click at [726, 410] on div "Slides 8 / 8 Add" at bounding box center [570, 492] width 559 height 28
click at [724, 410] on div "Slides 8 / 8 Add" at bounding box center [570, 492] width 559 height 28
click at [736, 410] on div "Slides 8 / 8 Add" at bounding box center [570, 492] width 559 height 28
click at [733, 410] on div "Slides 8 / 8 Add" at bounding box center [570, 492] width 559 height 28
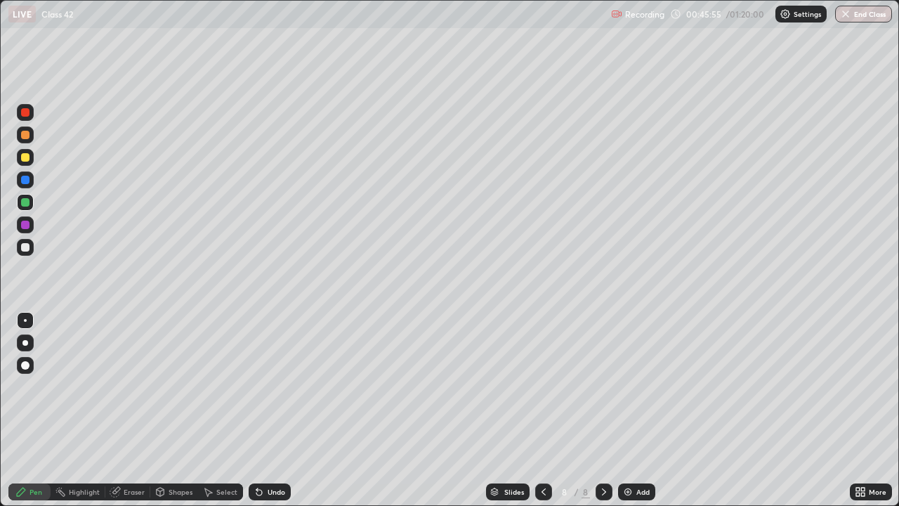
click at [733, 410] on div "Slides 8 / 8 Add" at bounding box center [570, 492] width 559 height 28
click at [548, 410] on div at bounding box center [543, 491] width 17 height 17
click at [542, 410] on icon at bounding box center [543, 491] width 11 height 11
click at [548, 410] on div at bounding box center [543, 491] width 17 height 17
click at [542, 410] on icon at bounding box center [543, 491] width 11 height 11
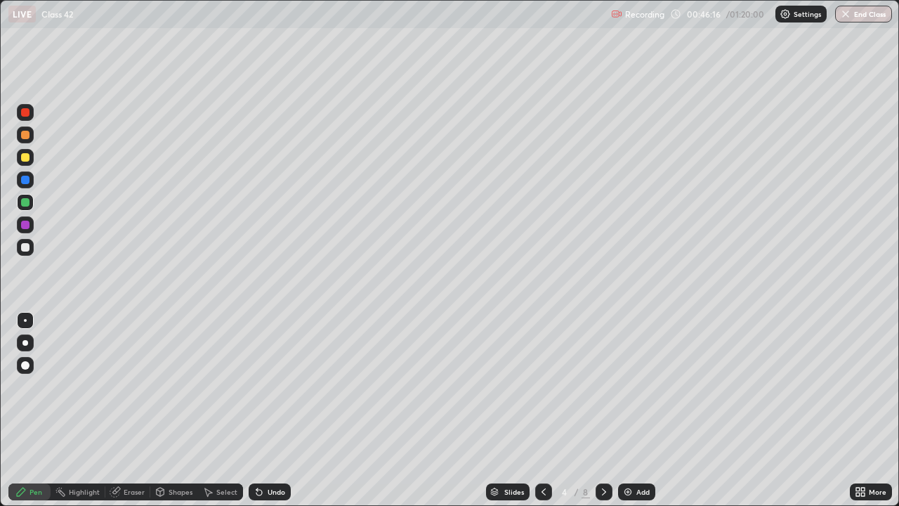
click at [609, 410] on div at bounding box center [604, 491] width 17 height 17
click at [604, 410] on icon at bounding box center [604, 491] width 11 height 11
click at [605, 410] on icon at bounding box center [604, 491] width 11 height 11
click at [542, 410] on icon at bounding box center [543, 491] width 11 height 11
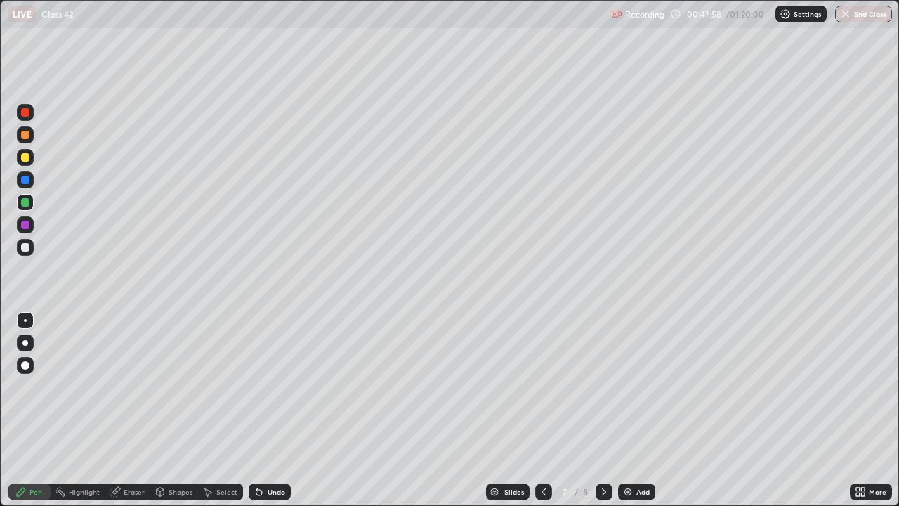
click at [603, 410] on icon at bounding box center [604, 491] width 11 height 11
click at [28, 159] on div at bounding box center [25, 157] width 8 height 8
click at [542, 410] on icon at bounding box center [543, 491] width 11 height 11
click at [547, 410] on icon at bounding box center [543, 491] width 11 height 11
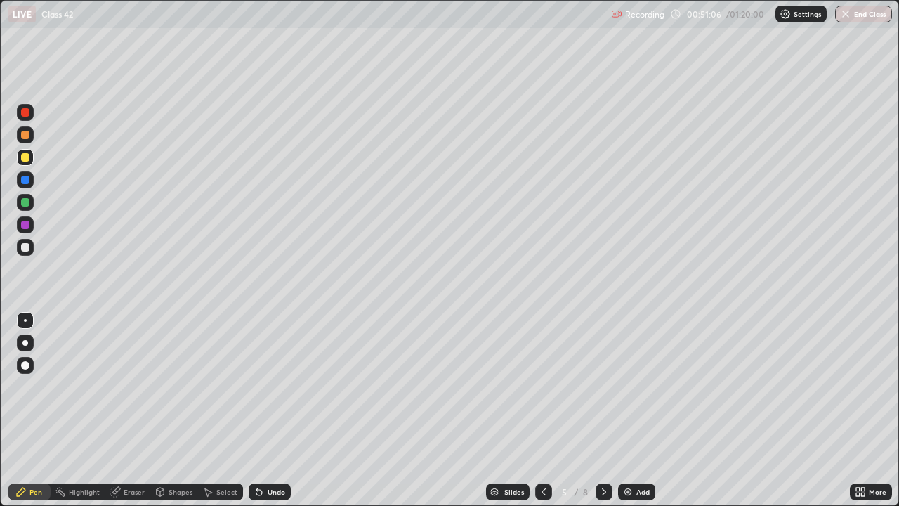
click at [602, 410] on icon at bounding box center [604, 491] width 11 height 11
click at [546, 410] on div at bounding box center [543, 491] width 17 height 17
click at [603, 410] on icon at bounding box center [604, 491] width 11 height 11
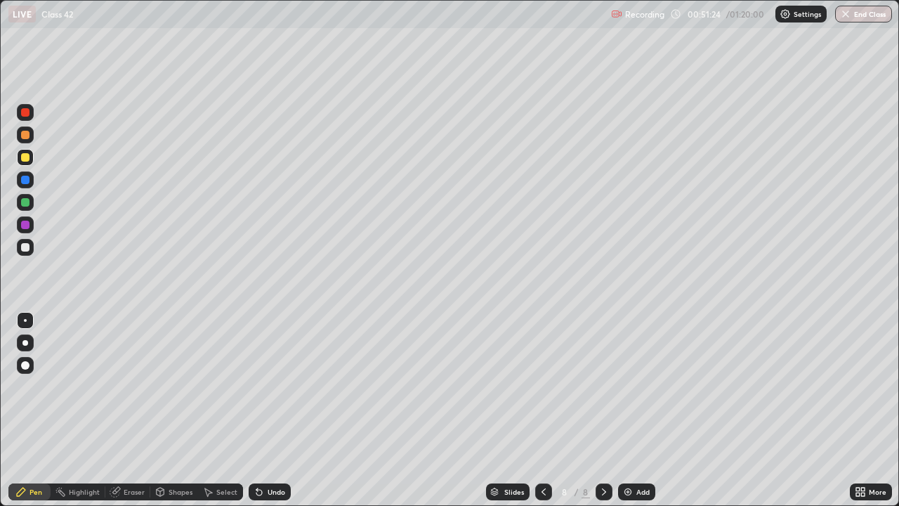
click at [608, 410] on div at bounding box center [604, 491] width 17 height 17
click at [601, 410] on icon at bounding box center [604, 491] width 11 height 11
click at [639, 410] on div "Add" at bounding box center [636, 491] width 37 height 17
click at [26, 155] on div at bounding box center [25, 157] width 8 height 8
click at [24, 249] on div at bounding box center [25, 247] width 8 height 8
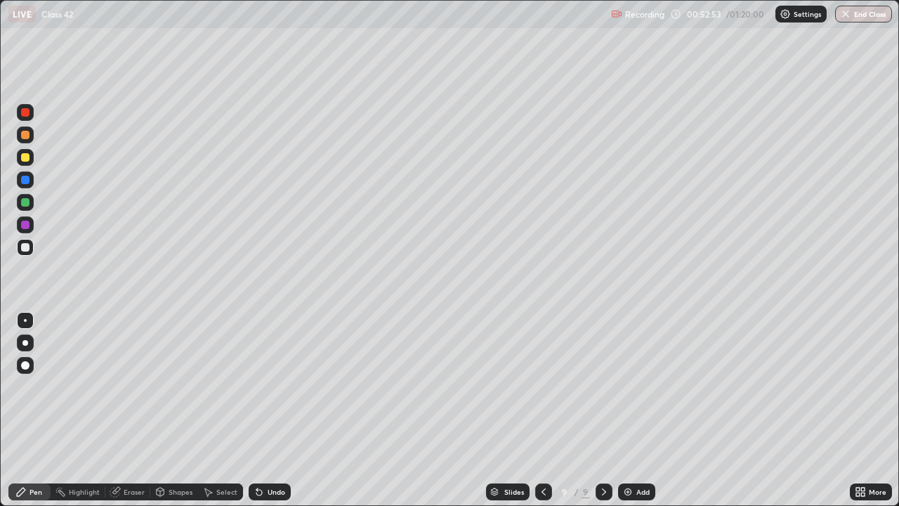
click at [271, 410] on div "Undo" at bounding box center [277, 491] width 18 height 7
click at [268, 410] on div "Undo" at bounding box center [277, 491] width 18 height 7
click at [25, 115] on div at bounding box center [25, 112] width 8 height 8
click at [261, 410] on icon at bounding box center [259, 491] width 11 height 11
click at [268, 410] on div "Undo" at bounding box center [277, 491] width 18 height 7
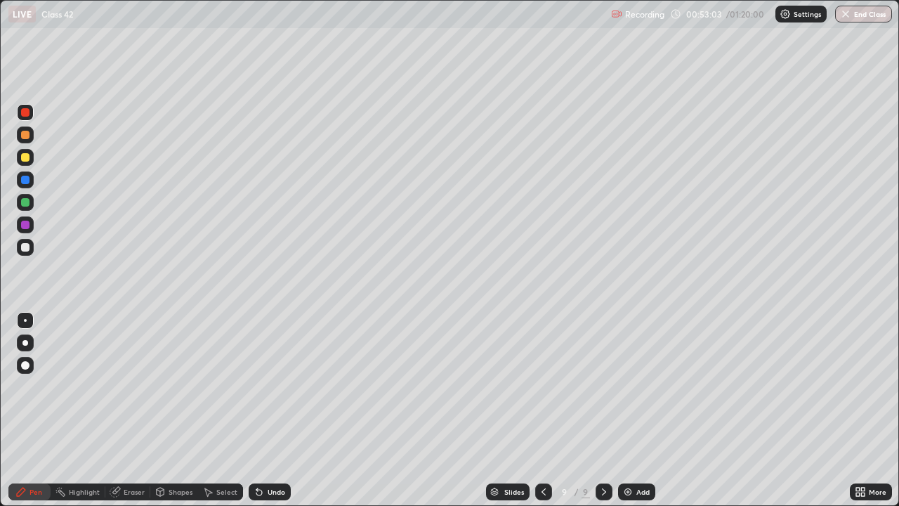
click at [274, 410] on div "Undo" at bounding box center [277, 491] width 18 height 7
click at [273, 410] on div "Undo" at bounding box center [277, 491] width 18 height 7
click at [25, 199] on div at bounding box center [25, 202] width 8 height 8
click at [25, 246] on div at bounding box center [25, 247] width 8 height 8
click at [539, 410] on div at bounding box center [543, 492] width 17 height 28
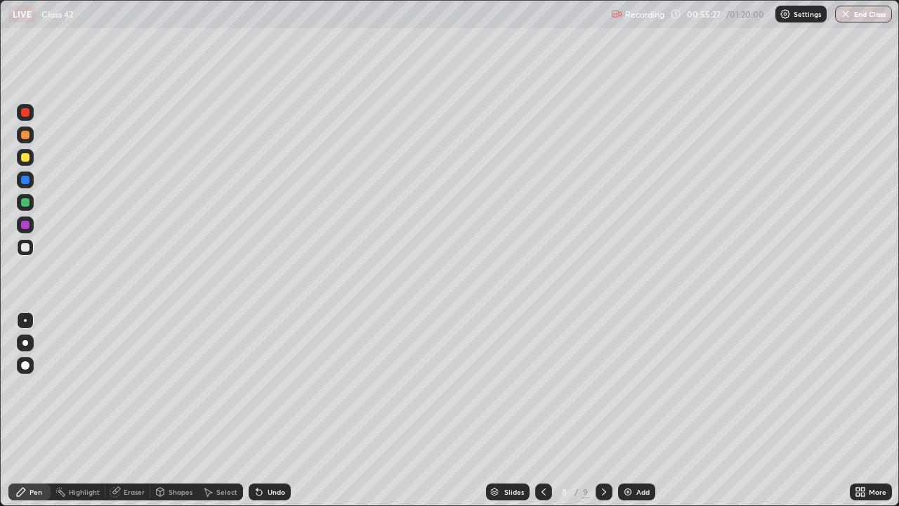
click at [544, 410] on icon at bounding box center [543, 491] width 11 height 11
click at [549, 410] on div at bounding box center [543, 491] width 17 height 17
click at [268, 410] on div "Undo" at bounding box center [277, 491] width 18 height 7
click at [132, 410] on div "Eraser" at bounding box center [134, 491] width 21 height 7
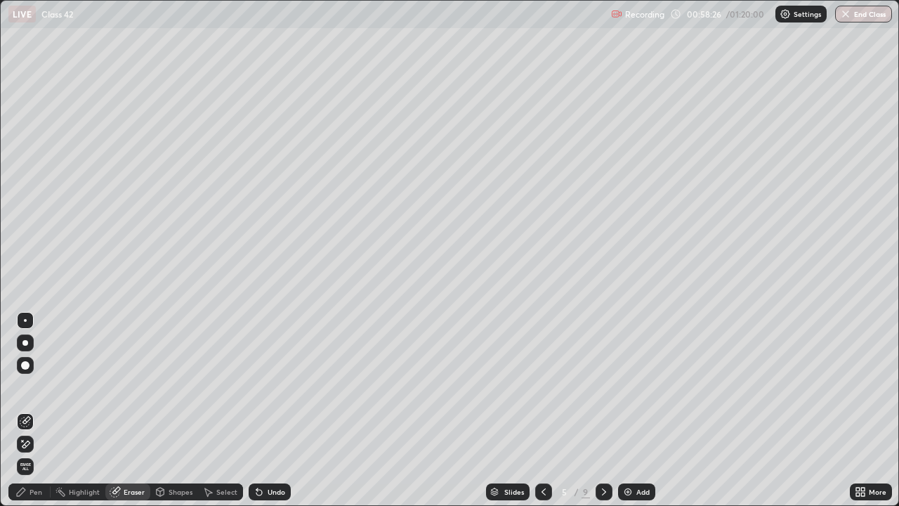
click at [603, 410] on icon at bounding box center [604, 491] width 11 height 11
click at [602, 410] on icon at bounding box center [604, 491] width 11 height 11
click at [603, 410] on icon at bounding box center [604, 491] width 11 height 11
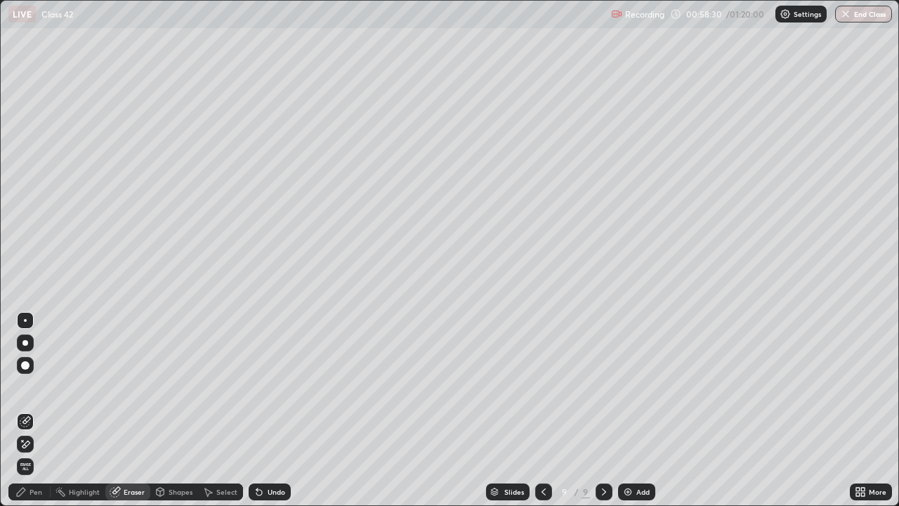
click at [637, 410] on div "Add" at bounding box center [643, 491] width 13 height 7
click at [40, 410] on div "Pen" at bounding box center [36, 491] width 13 height 7
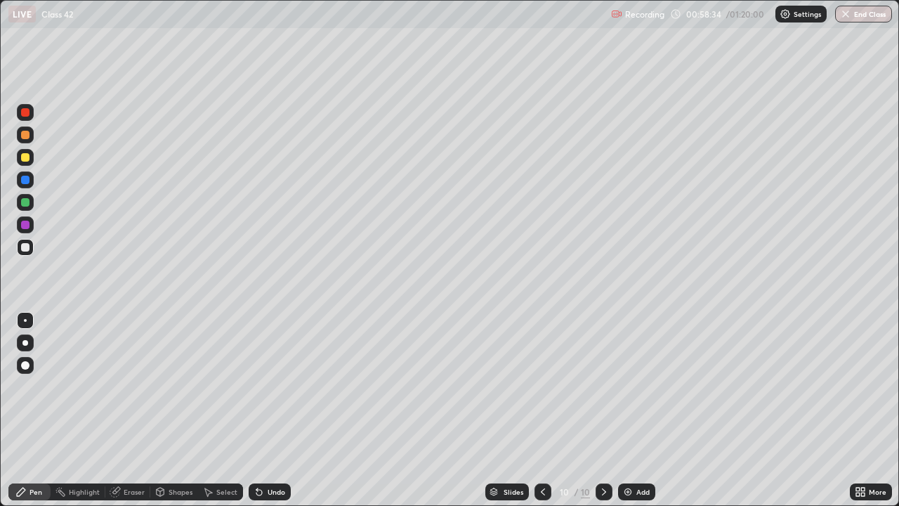
click at [20, 180] on div at bounding box center [25, 179] width 17 height 17
click at [27, 160] on div at bounding box center [25, 157] width 8 height 8
click at [540, 410] on icon at bounding box center [542, 491] width 11 height 11
click at [602, 410] on icon at bounding box center [604, 491] width 4 height 7
click at [25, 228] on div at bounding box center [25, 225] width 8 height 8
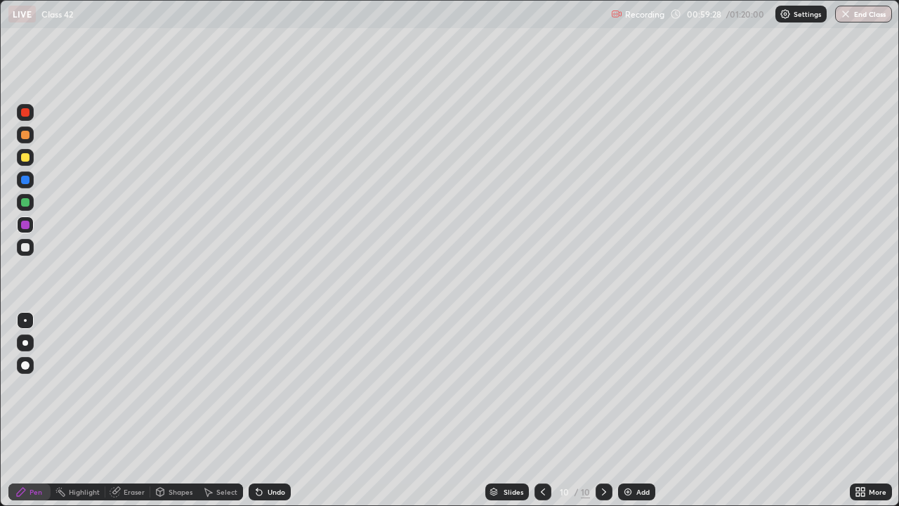
click at [265, 410] on div "Undo" at bounding box center [270, 491] width 42 height 17
click at [259, 410] on icon at bounding box center [259, 491] width 11 height 11
click at [536, 410] on div at bounding box center [543, 491] width 17 height 17
click at [603, 410] on div at bounding box center [604, 491] width 17 height 17
click at [25, 250] on div at bounding box center [25, 247] width 8 height 8
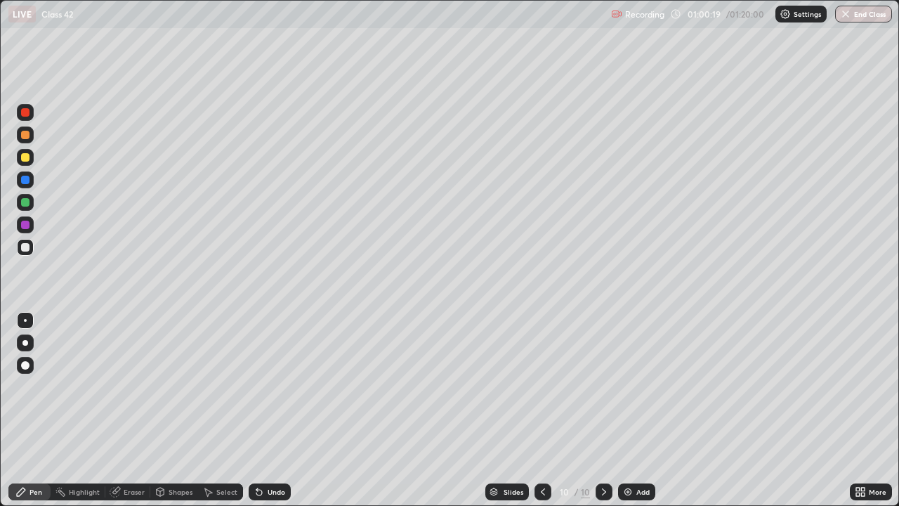
click at [27, 114] on div at bounding box center [25, 112] width 8 height 8
click at [23, 249] on div at bounding box center [25, 247] width 8 height 8
click at [133, 410] on div "Eraser" at bounding box center [134, 491] width 21 height 7
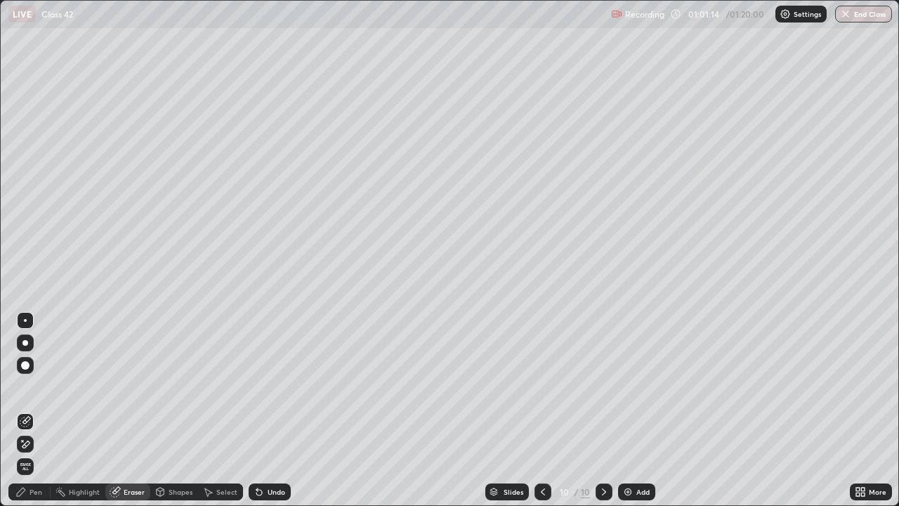
click at [45, 410] on div "Pen" at bounding box center [29, 491] width 42 height 17
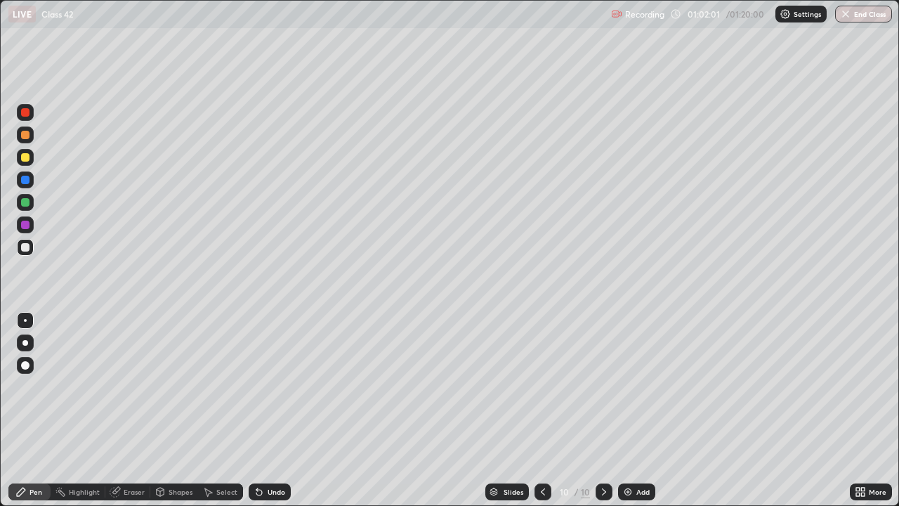
click at [140, 410] on div "Eraser" at bounding box center [134, 491] width 21 height 7
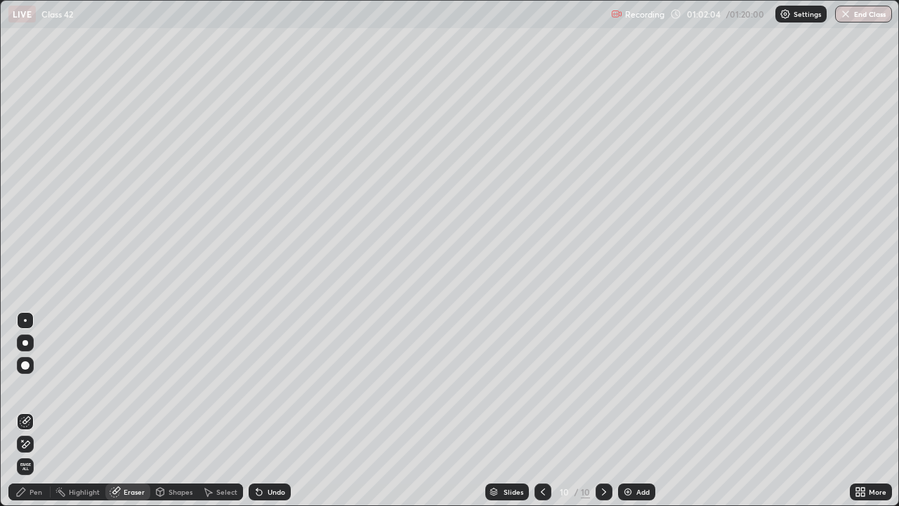
click at [28, 410] on div "Pen" at bounding box center [29, 491] width 42 height 17
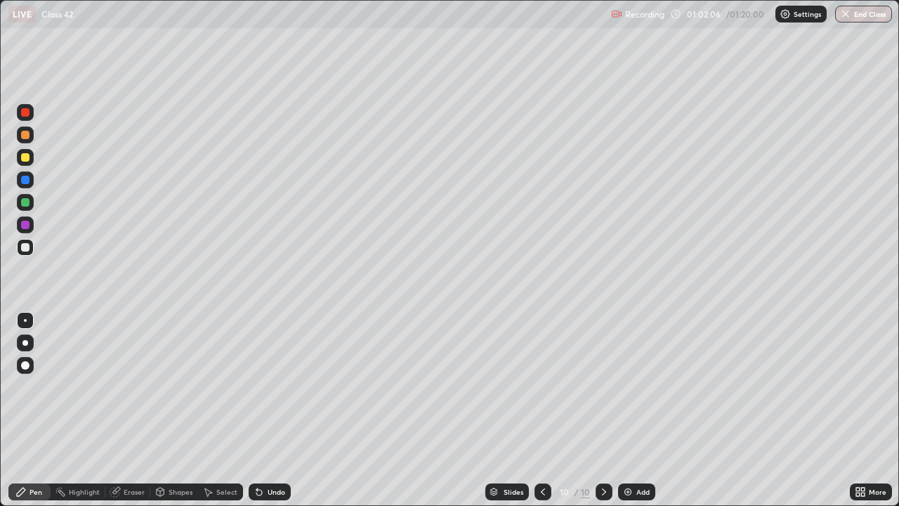
click at [20, 110] on div at bounding box center [25, 112] width 17 height 17
click at [274, 410] on div "Undo" at bounding box center [277, 491] width 18 height 7
click at [273, 410] on div "Undo" at bounding box center [277, 491] width 18 height 7
click at [275, 410] on div "Undo" at bounding box center [277, 491] width 18 height 7
click at [629, 410] on img at bounding box center [627, 491] width 11 height 11
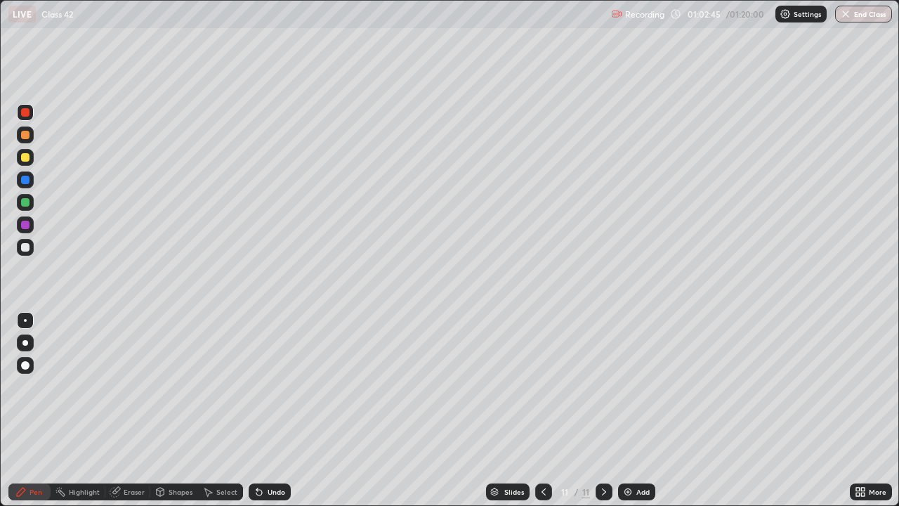
click at [26, 251] on div at bounding box center [25, 247] width 8 height 8
click at [543, 410] on div at bounding box center [543, 491] width 17 height 17
click at [542, 410] on icon at bounding box center [543, 491] width 11 height 11
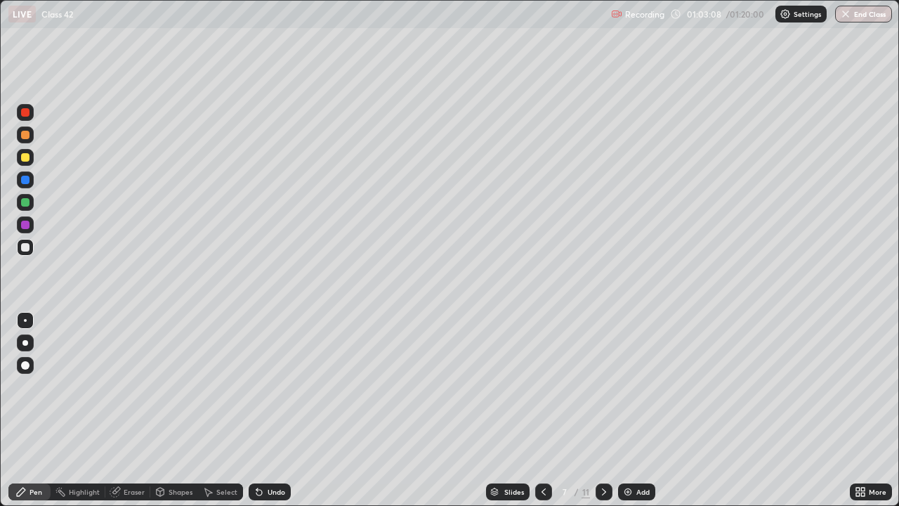
click at [542, 410] on icon at bounding box center [543, 491] width 11 height 11
click at [541, 410] on icon at bounding box center [543, 491] width 11 height 11
click at [602, 410] on div at bounding box center [604, 491] width 17 height 17
click at [608, 410] on div at bounding box center [604, 491] width 17 height 17
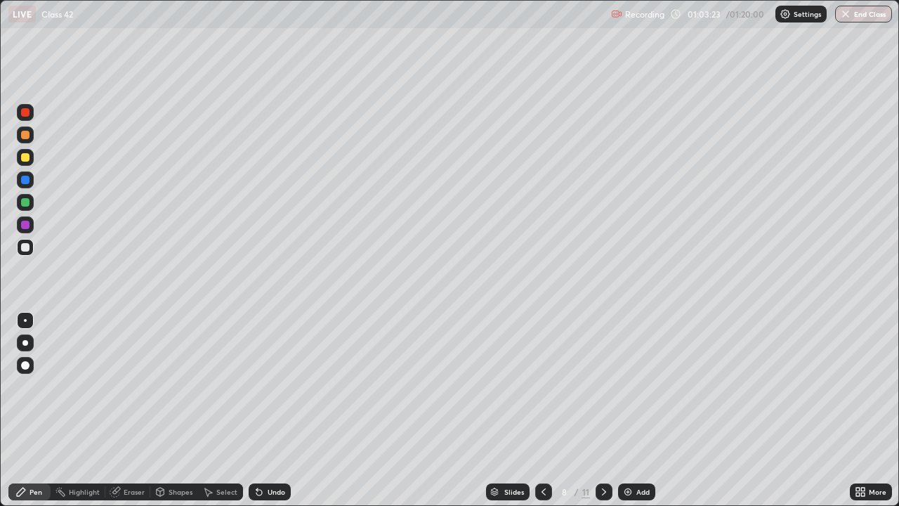
click at [604, 410] on icon at bounding box center [604, 491] width 11 height 11
click at [603, 410] on icon at bounding box center [604, 491] width 11 height 11
click at [542, 410] on icon at bounding box center [543, 491] width 11 height 11
click at [596, 410] on div at bounding box center [604, 491] width 17 height 17
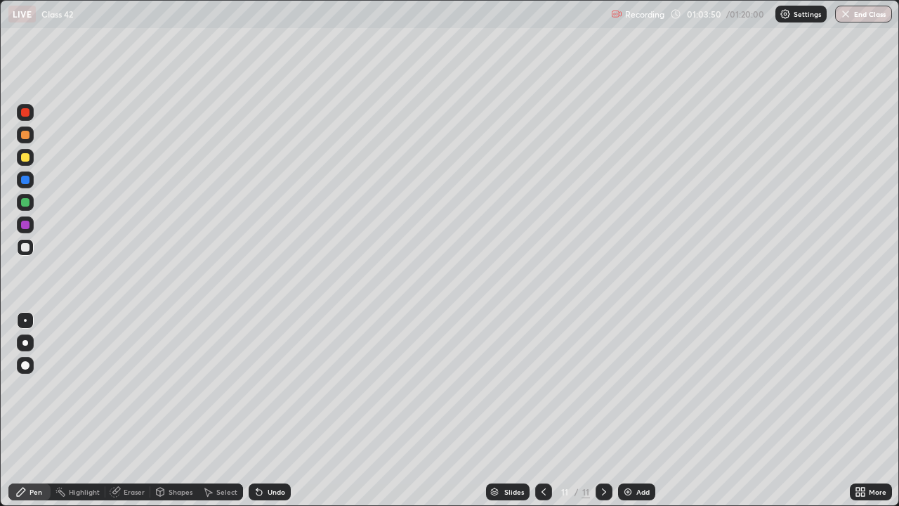
click at [27, 246] on div at bounding box center [25, 247] width 8 height 8
click at [27, 250] on div at bounding box center [25, 247] width 8 height 8
click at [606, 410] on icon at bounding box center [604, 491] width 11 height 11
click at [631, 410] on img at bounding box center [627, 491] width 11 height 11
click at [543, 410] on icon at bounding box center [543, 491] width 11 height 11
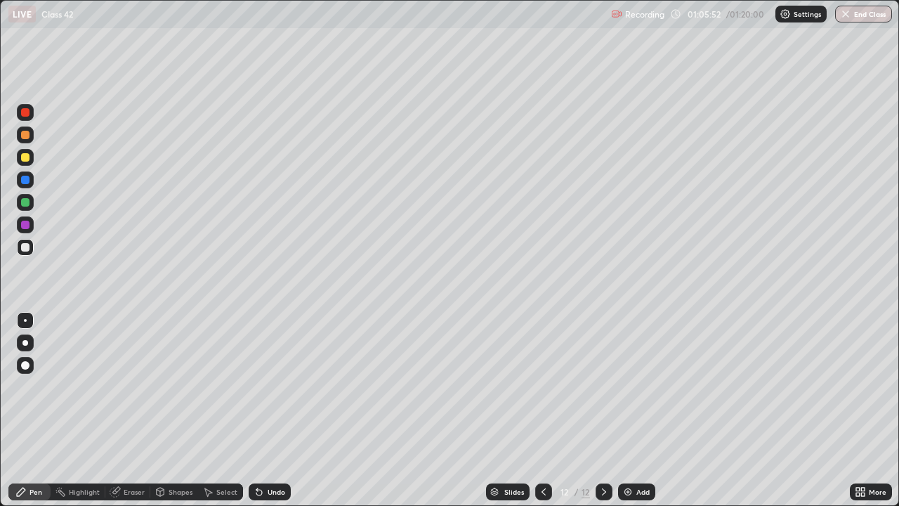
click at [543, 410] on icon at bounding box center [543, 491] width 11 height 11
click at [542, 410] on icon at bounding box center [543, 491] width 11 height 11
click at [535, 410] on div at bounding box center [543, 491] width 17 height 17
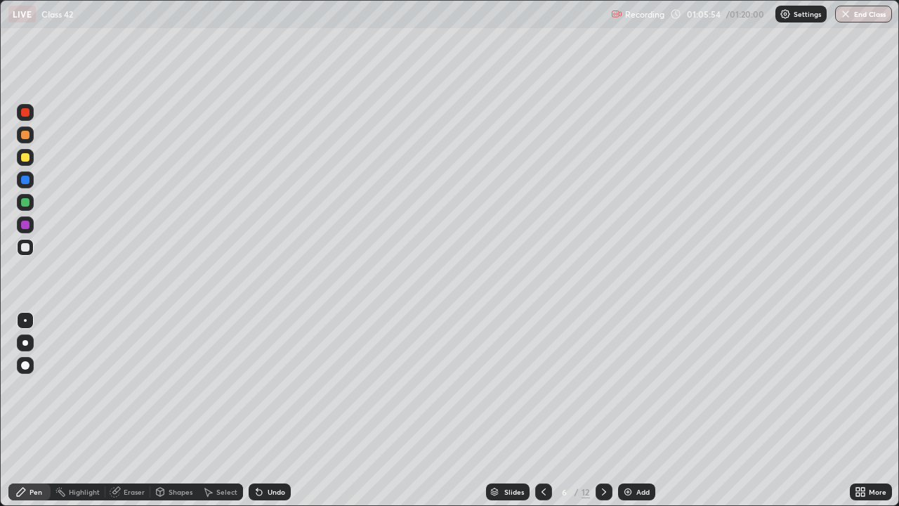
click at [542, 410] on icon at bounding box center [543, 491] width 11 height 11
click at [603, 410] on icon at bounding box center [604, 491] width 11 height 11
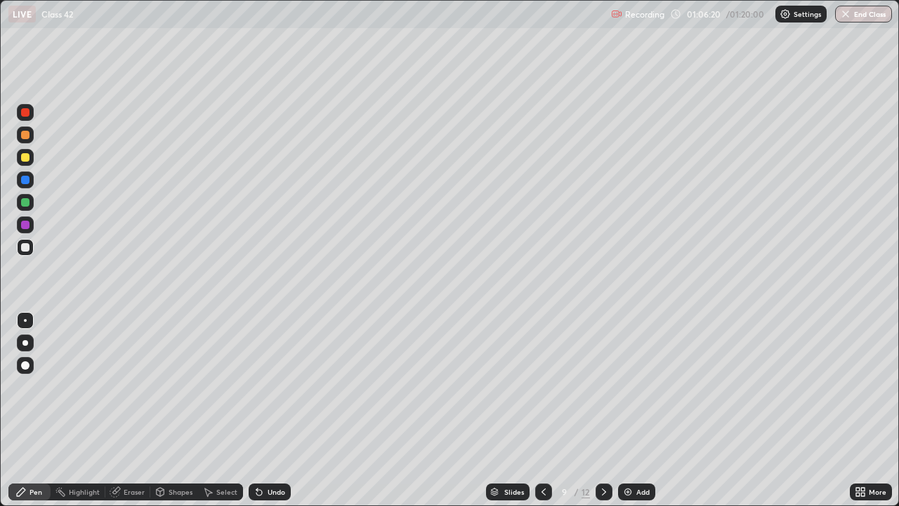
click at [604, 410] on icon at bounding box center [604, 491] width 11 height 11
click at [603, 410] on icon at bounding box center [604, 491] width 11 height 11
click at [25, 205] on div at bounding box center [25, 202] width 8 height 8
click at [26, 247] on div at bounding box center [25, 247] width 8 height 8
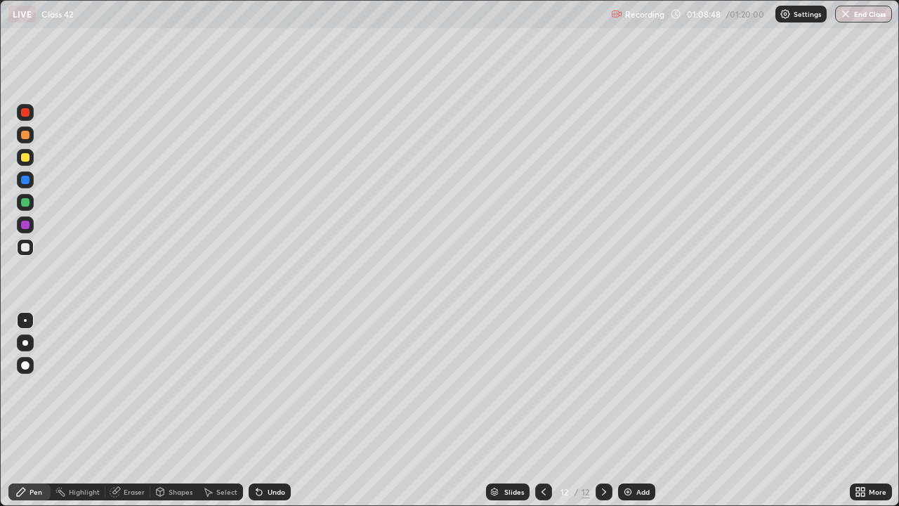
click at [596, 410] on div at bounding box center [604, 491] width 17 height 17
click at [540, 410] on div at bounding box center [543, 492] width 17 height 28
click at [544, 410] on icon at bounding box center [543, 491] width 11 height 11
click at [542, 410] on icon at bounding box center [543, 491] width 11 height 11
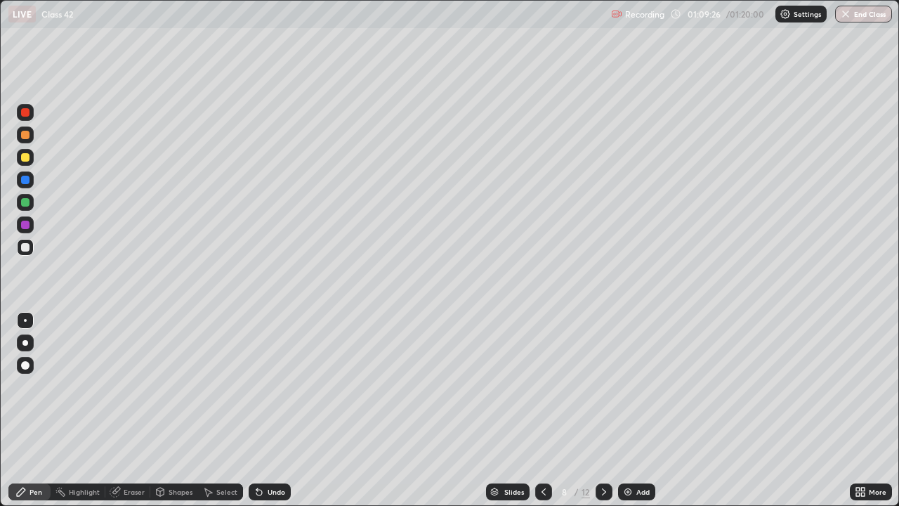
click at [542, 410] on icon at bounding box center [543, 491] width 11 height 11
click at [549, 410] on div at bounding box center [543, 491] width 17 height 17
click at [542, 410] on icon at bounding box center [543, 491] width 11 height 11
click at [609, 410] on div at bounding box center [604, 491] width 17 height 17
click at [712, 410] on div "Slides 6 / 12 Add" at bounding box center [570, 492] width 559 height 28
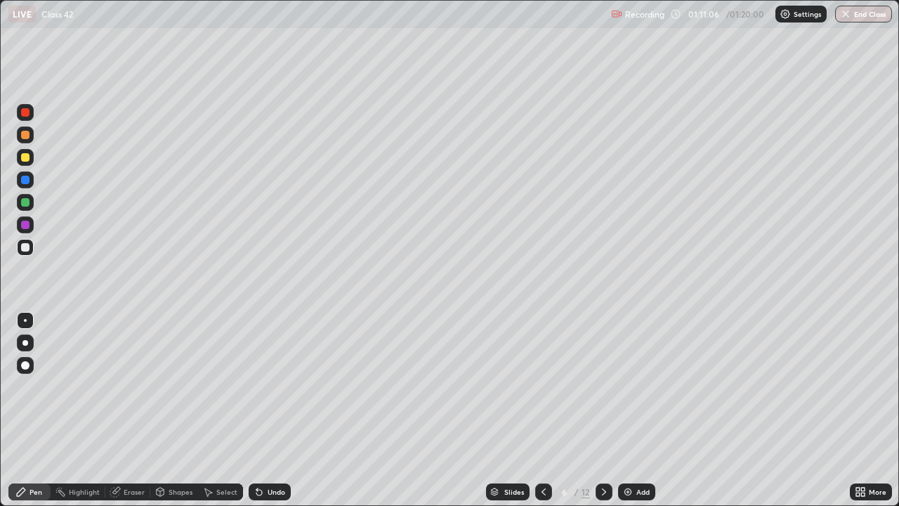
click at [601, 410] on icon at bounding box center [604, 491] width 11 height 11
click at [603, 410] on icon at bounding box center [604, 491] width 11 height 11
click at [548, 410] on div at bounding box center [543, 491] width 17 height 17
click at [722, 410] on div "Slides 7 / 12 Add" at bounding box center [570, 492] width 559 height 28
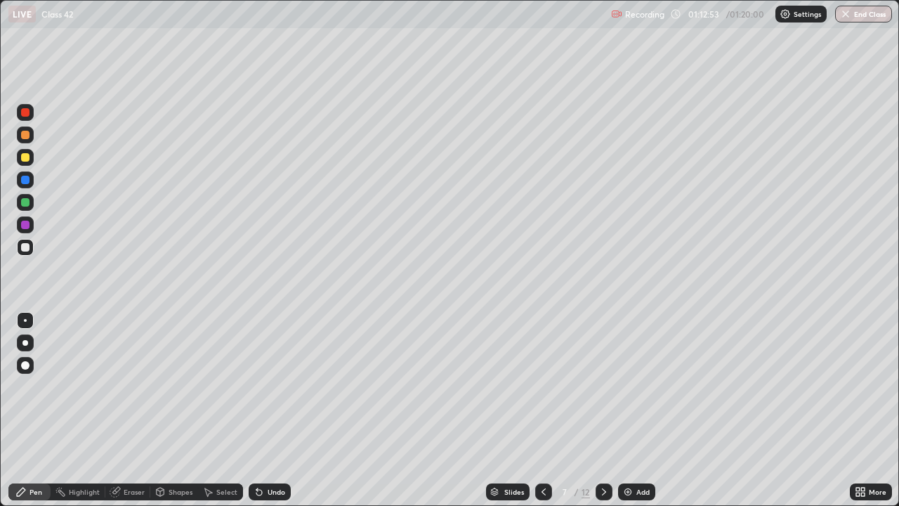
click at [722, 410] on div "Slides 7 / 12 Add" at bounding box center [570, 492] width 559 height 28
click at [603, 410] on icon at bounding box center [604, 491] width 11 height 11
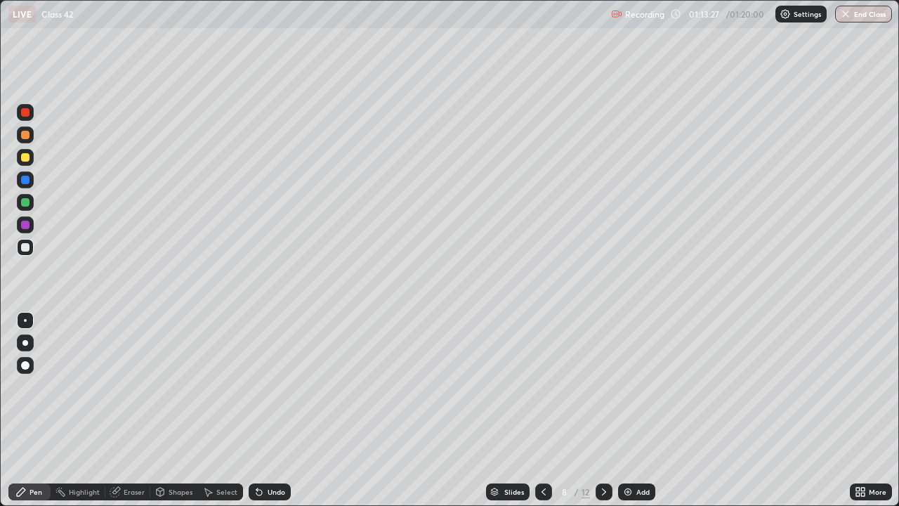
click at [610, 410] on div at bounding box center [604, 491] width 17 height 17
click at [603, 410] on icon at bounding box center [604, 491] width 11 height 11
click at [608, 410] on div at bounding box center [604, 491] width 17 height 17
click at [609, 410] on div at bounding box center [604, 491] width 17 height 17
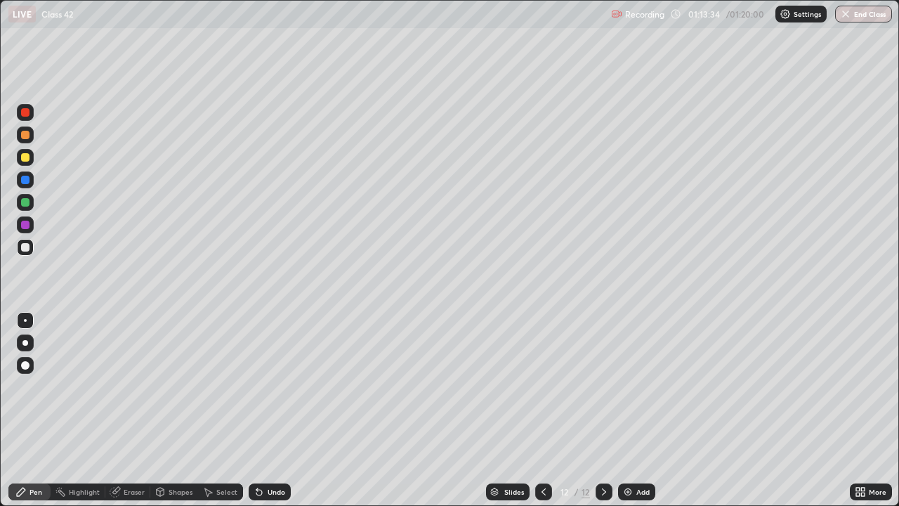
click at [603, 410] on icon at bounding box center [604, 491] width 11 height 11
click at [608, 410] on div at bounding box center [604, 491] width 17 height 17
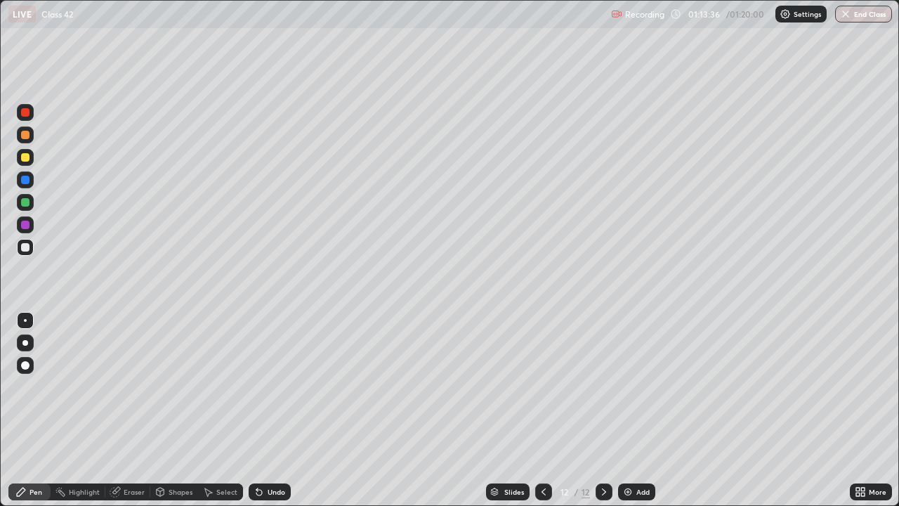
click at [608, 410] on div at bounding box center [604, 491] width 17 height 17
click at [873, 12] on button "End Class" at bounding box center [863, 14] width 57 height 17
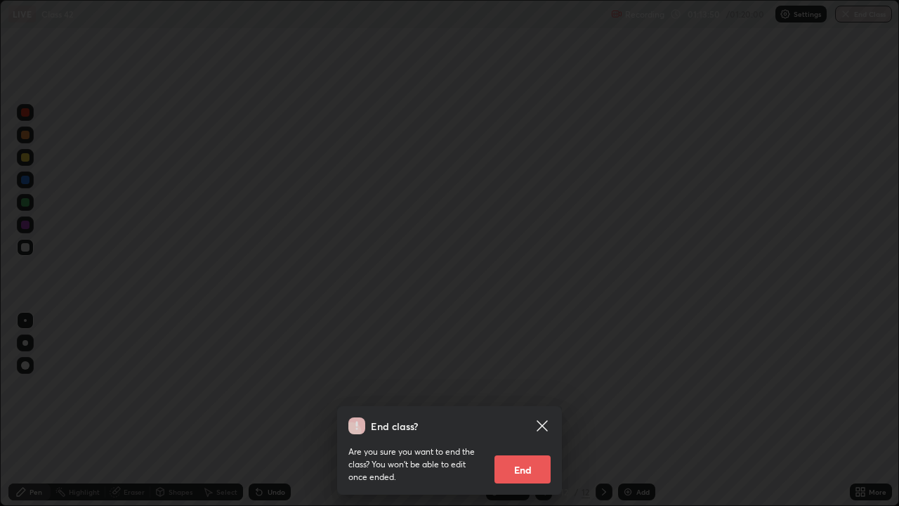
click at [530, 410] on button "End" at bounding box center [523, 469] width 56 height 28
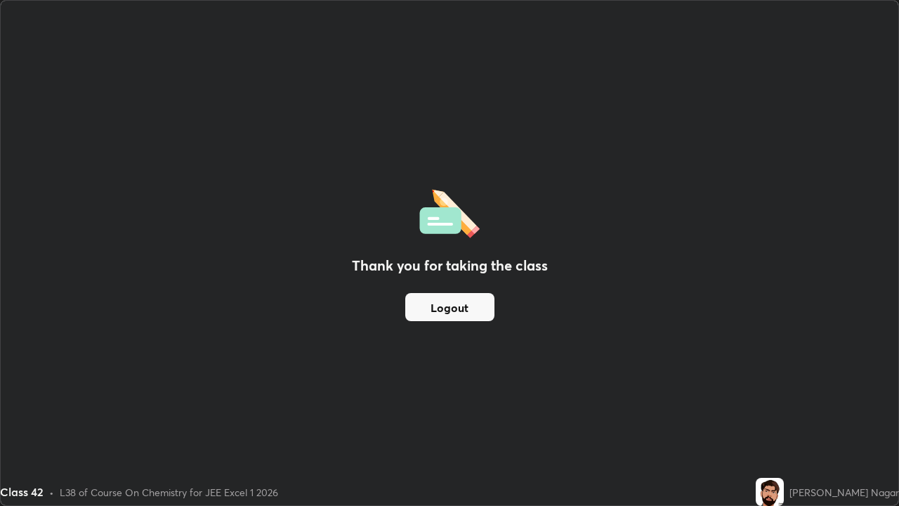
click at [470, 308] on button "Logout" at bounding box center [449, 307] width 89 height 28
click at [441, 317] on button "Logout" at bounding box center [449, 307] width 89 height 28
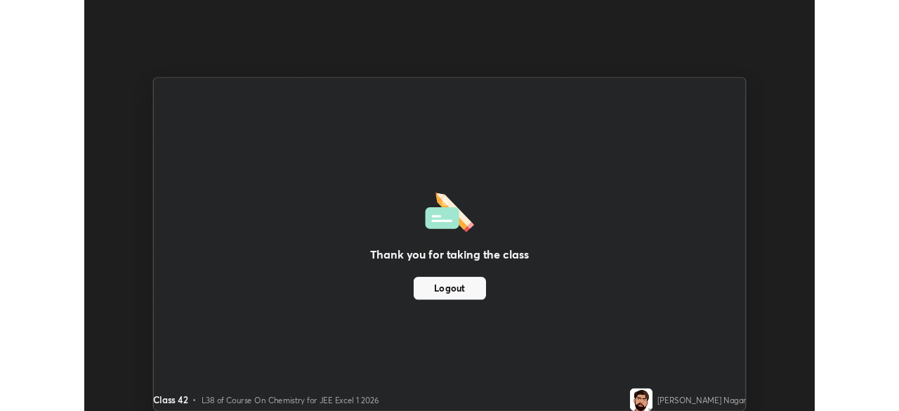
scroll to position [69847, 69359]
